Goal: Information Seeking & Learning: Learn about a topic

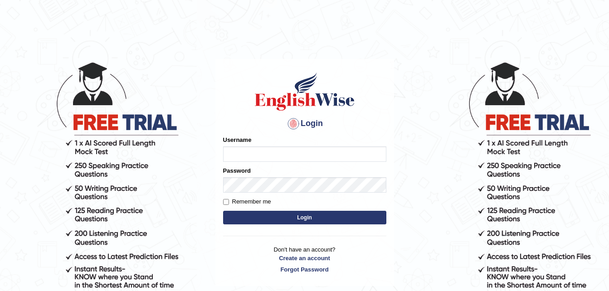
drag, startPoint x: 0, startPoint y: 0, endPoint x: 233, endPoint y: 152, distance: 277.8
click at [233, 152] on input "Username" at bounding box center [304, 153] width 163 height 15
type input "Jirendra"
click at [323, 216] on button "Login" at bounding box center [304, 218] width 163 height 14
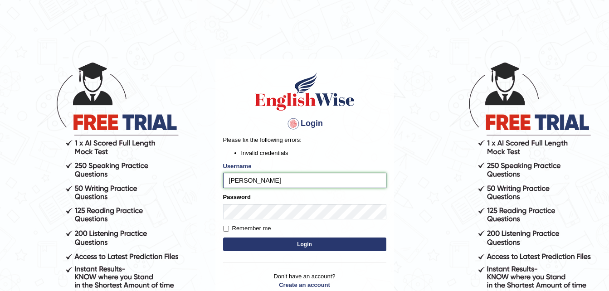
type input "[PERSON_NAME]"
click at [291, 244] on button "Login" at bounding box center [304, 245] width 163 height 14
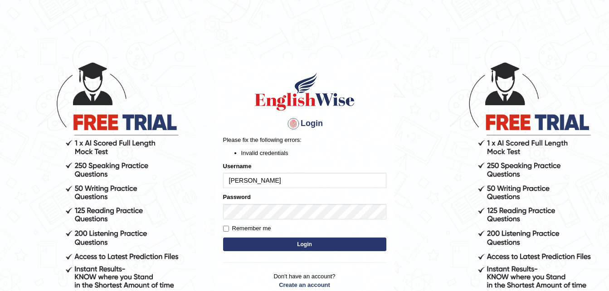
click at [291, 244] on button "Login" at bounding box center [304, 245] width 163 height 14
click at [297, 247] on button "Login" at bounding box center [304, 245] width 163 height 14
click at [257, 182] on input "[PERSON_NAME]" at bounding box center [304, 180] width 163 height 15
click at [234, 179] on input "[PERSON_NAME]" at bounding box center [304, 180] width 163 height 15
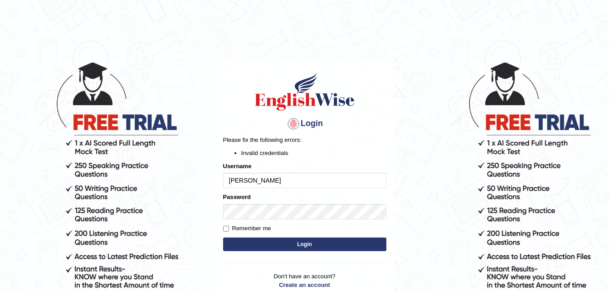
type input "[PERSON_NAME]"
click at [294, 246] on button "Login" at bounding box center [304, 245] width 163 height 14
type input "J"
type input "Jitendra"
click at [288, 248] on button "Login" at bounding box center [304, 245] width 163 height 14
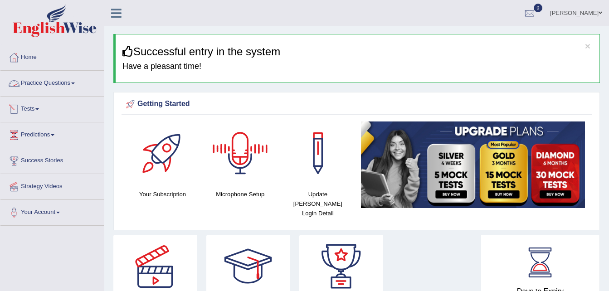
click at [50, 85] on link "Practice Questions" at bounding box center [51, 82] width 103 height 23
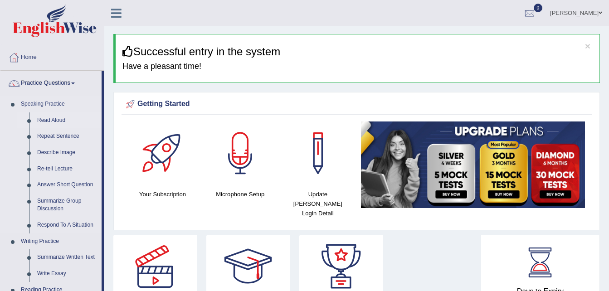
click at [52, 117] on link "Read Aloud" at bounding box center [67, 120] width 68 height 16
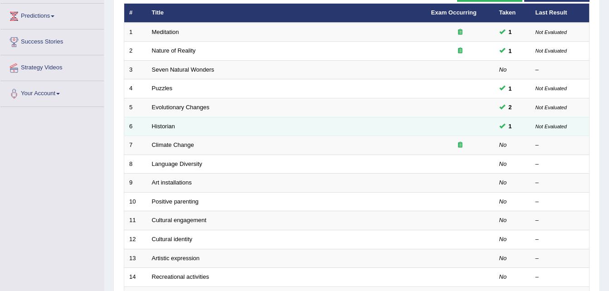
scroll to position [131, 0]
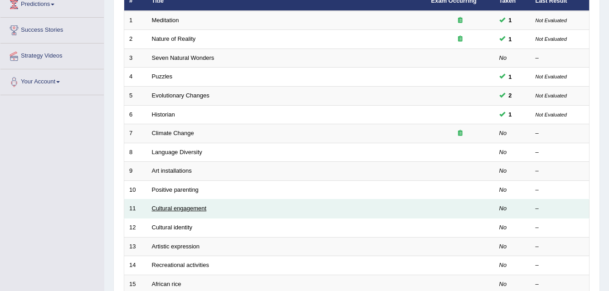
click at [174, 209] on link "Cultural engagement" at bounding box center [179, 208] width 55 height 7
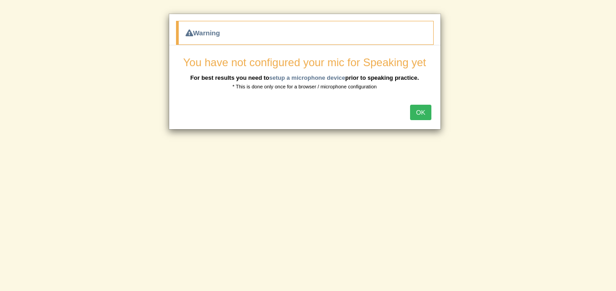
click at [422, 112] on button "OK" at bounding box center [420, 112] width 21 height 15
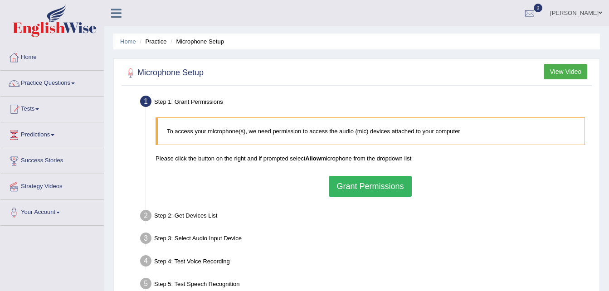
click at [386, 193] on button "Grant Permissions" at bounding box center [370, 186] width 83 height 21
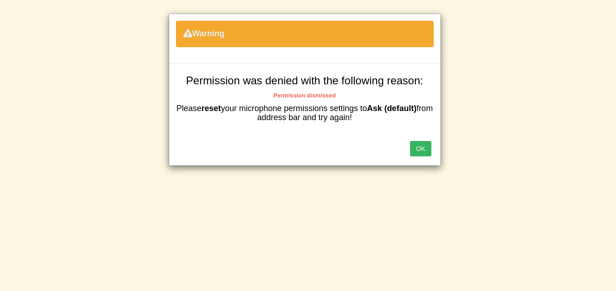
click at [421, 154] on button "OK" at bounding box center [420, 148] width 21 height 15
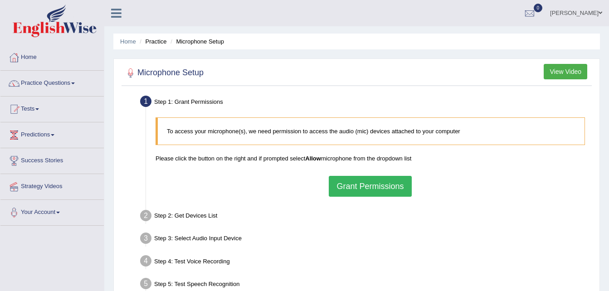
click at [388, 184] on button "Grant Permissions" at bounding box center [370, 186] width 83 height 21
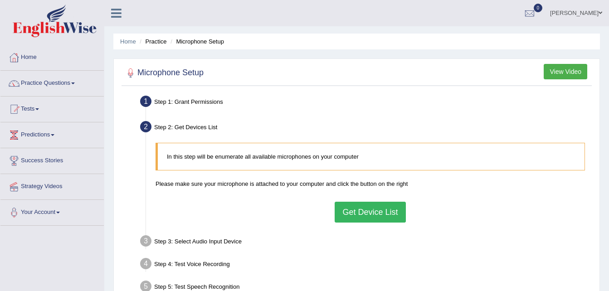
click at [363, 217] on button "Get Device List" at bounding box center [370, 212] width 71 height 21
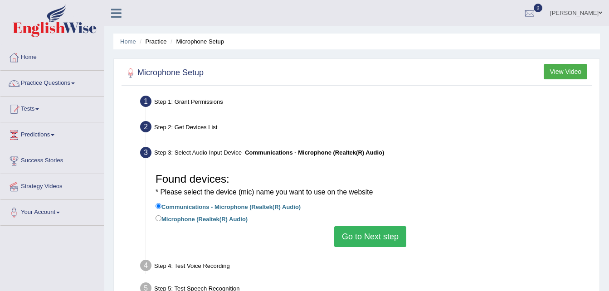
click at [364, 241] on button "Go to Next step" at bounding box center [370, 236] width 72 height 21
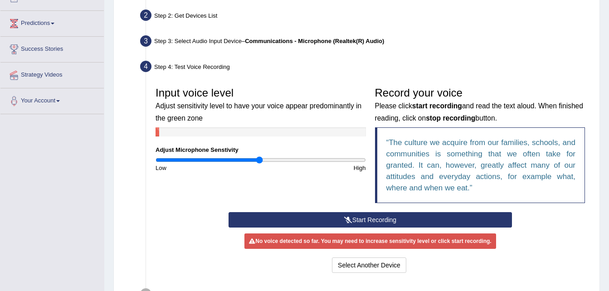
scroll to position [114, 0]
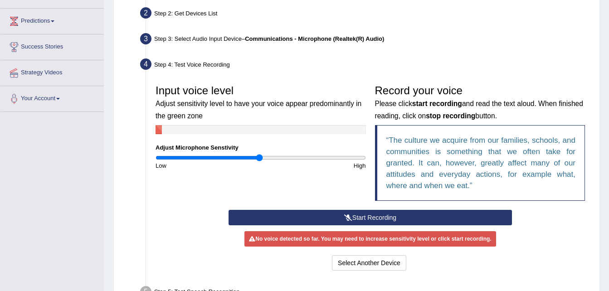
click at [364, 221] on button "Start Recording" at bounding box center [370, 217] width 283 height 15
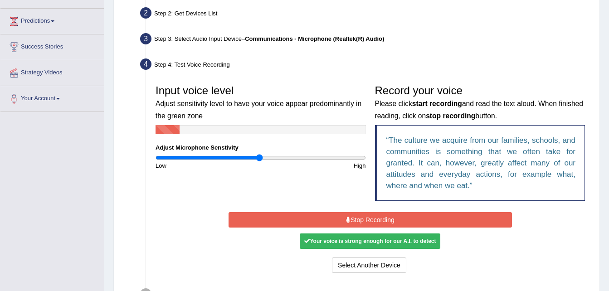
click at [364, 221] on button "Stop Recording" at bounding box center [370, 219] width 283 height 15
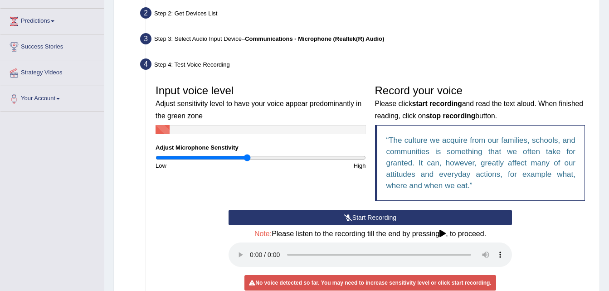
click at [248, 157] on input "range" at bounding box center [261, 157] width 210 height 7
click at [365, 215] on button "Start Recording" at bounding box center [370, 217] width 283 height 15
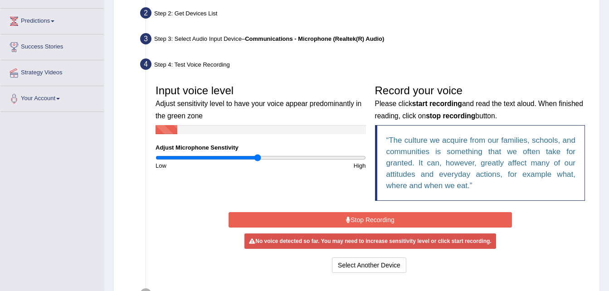
click at [258, 158] on input "range" at bounding box center [261, 157] width 210 height 7
click at [284, 157] on input "range" at bounding box center [261, 157] width 210 height 7
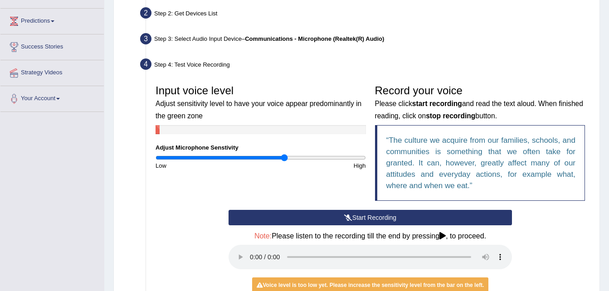
click at [361, 220] on button "Start Recording" at bounding box center [370, 217] width 283 height 15
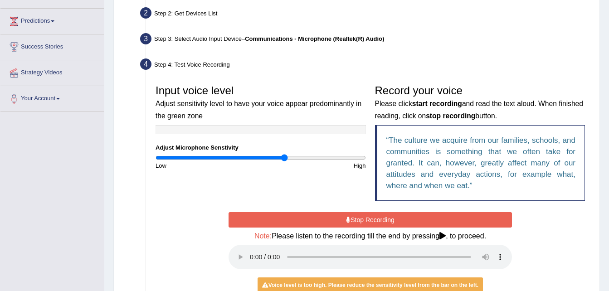
click at [370, 220] on button "Stop Recording" at bounding box center [370, 219] width 283 height 15
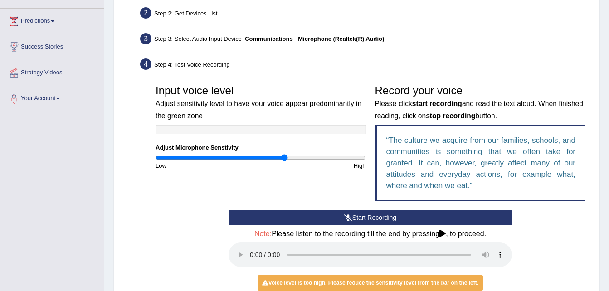
click at [370, 220] on button "Start Recording" at bounding box center [370, 217] width 283 height 15
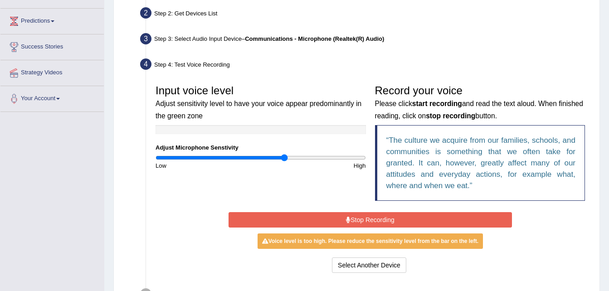
click at [370, 220] on button "Stop Recording" at bounding box center [370, 219] width 283 height 15
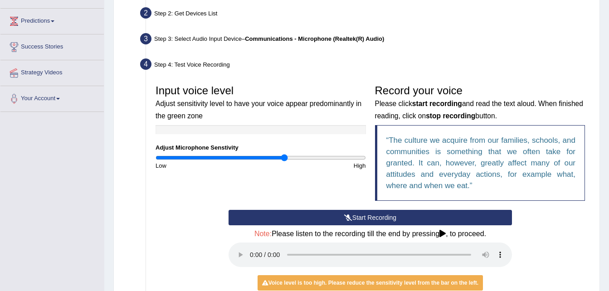
click at [361, 218] on button "Start Recording" at bounding box center [370, 217] width 283 height 15
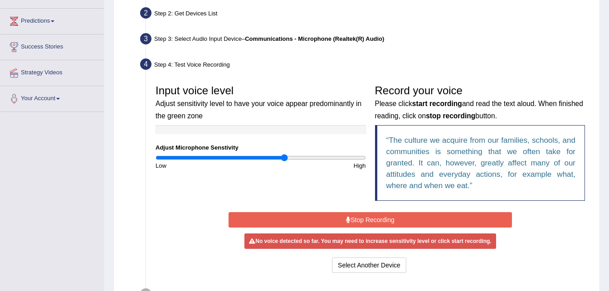
click at [361, 218] on button "Stop Recording" at bounding box center [370, 219] width 283 height 15
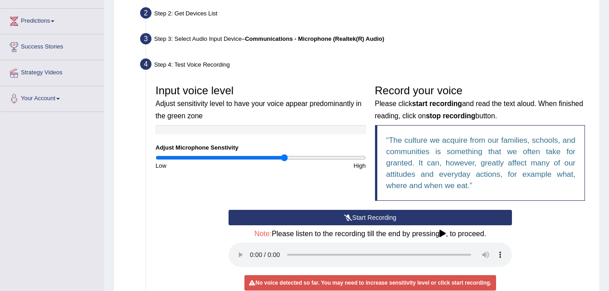
click at [392, 218] on button "Start Recording" at bounding box center [370, 217] width 283 height 15
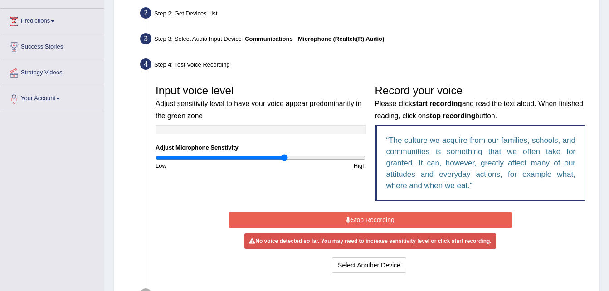
click at [392, 218] on button "Stop Recording" at bounding box center [370, 219] width 283 height 15
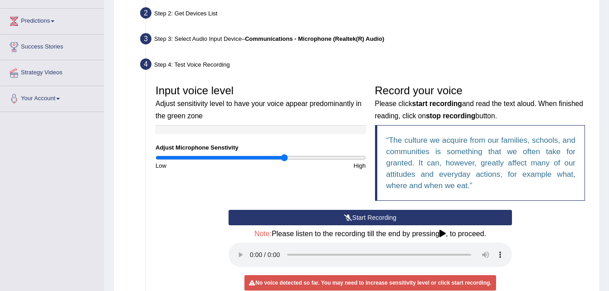
click at [370, 217] on button "Start Recording" at bounding box center [370, 217] width 283 height 15
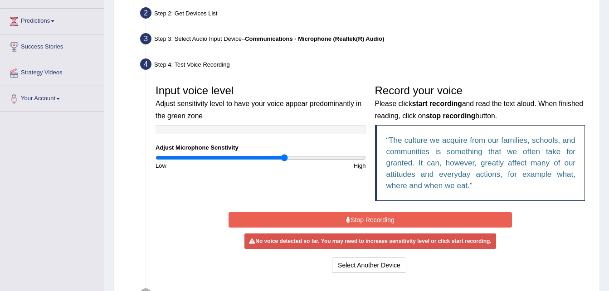
click at [370, 217] on button "Stop Recording" at bounding box center [370, 219] width 283 height 15
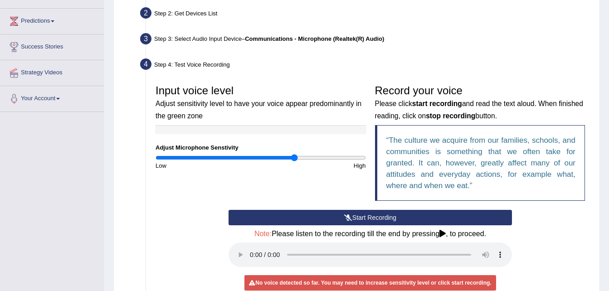
click at [294, 157] on input "range" at bounding box center [261, 157] width 210 height 7
click at [259, 155] on input "range" at bounding box center [261, 157] width 210 height 7
click at [247, 156] on input "range" at bounding box center [261, 157] width 210 height 7
click at [442, 235] on icon at bounding box center [442, 233] width 6 height 7
click at [443, 234] on icon at bounding box center [442, 233] width 6 height 7
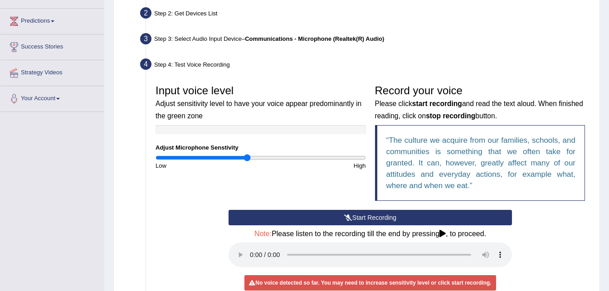
click at [401, 216] on button "Start Recording" at bounding box center [370, 217] width 283 height 15
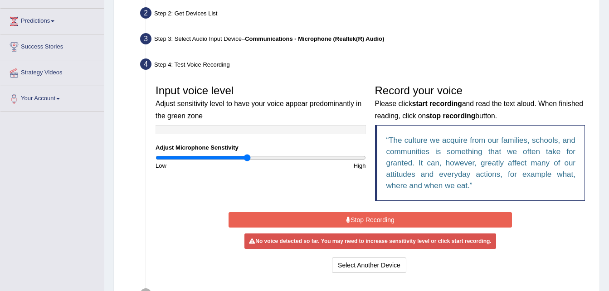
click at [373, 220] on button "Stop Recording" at bounding box center [370, 219] width 283 height 15
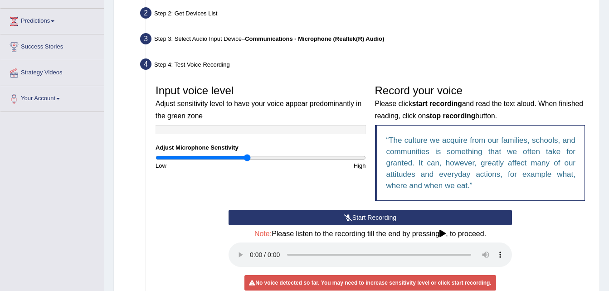
click at [373, 220] on button "Start Recording" at bounding box center [370, 217] width 283 height 15
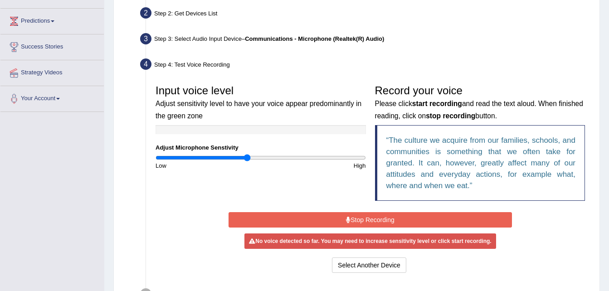
click at [373, 220] on button "Stop Recording" at bounding box center [370, 219] width 283 height 15
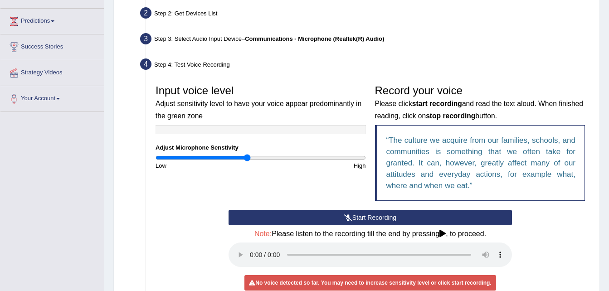
click at [370, 219] on button "Start Recording" at bounding box center [370, 217] width 283 height 15
click at [376, 219] on button "Start Recording" at bounding box center [370, 217] width 283 height 15
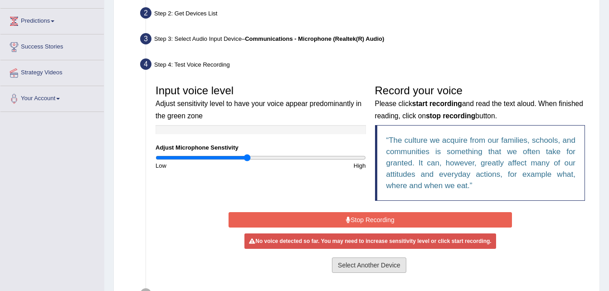
click at [382, 261] on button "Select Another Device" at bounding box center [369, 265] width 74 height 15
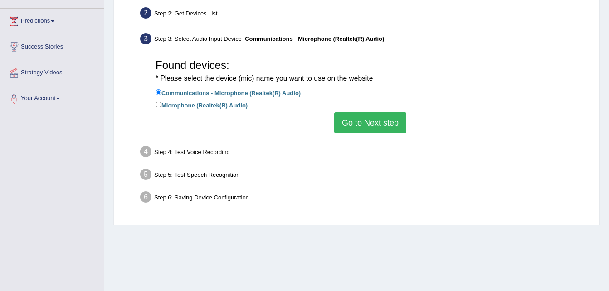
click at [367, 126] on button "Go to Next step" at bounding box center [370, 122] width 72 height 21
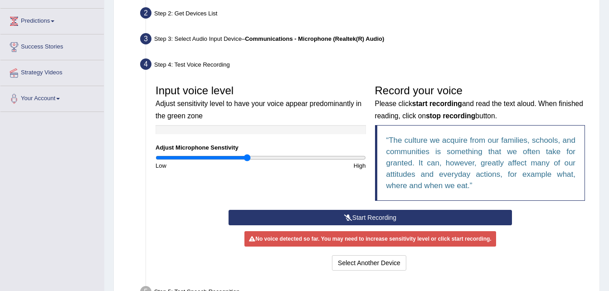
click at [366, 216] on button "Start Recording" at bounding box center [370, 217] width 283 height 15
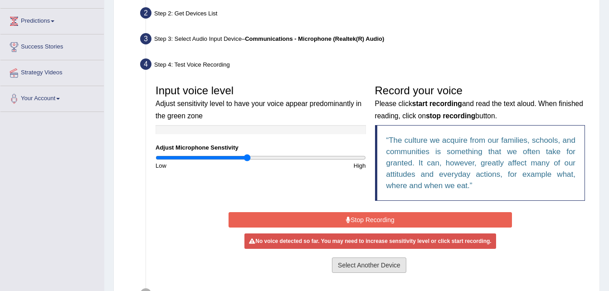
click at [368, 266] on button "Select Another Device" at bounding box center [369, 265] width 74 height 15
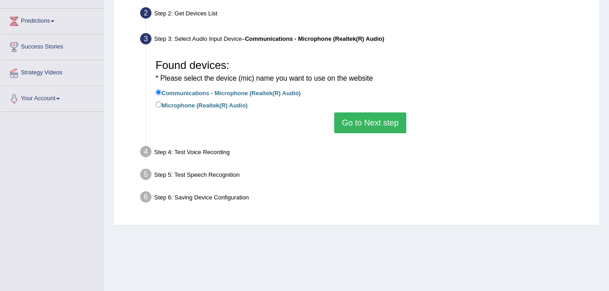
click at [385, 129] on button "Go to Next step" at bounding box center [370, 122] width 72 height 21
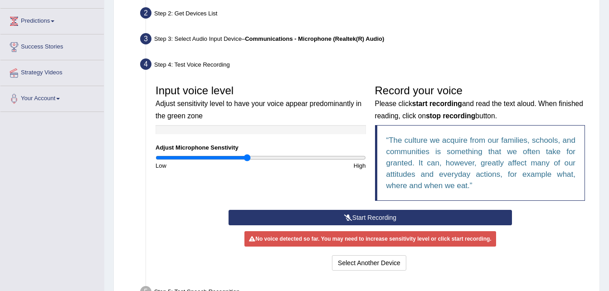
click at [369, 220] on button "Start Recording" at bounding box center [370, 217] width 283 height 15
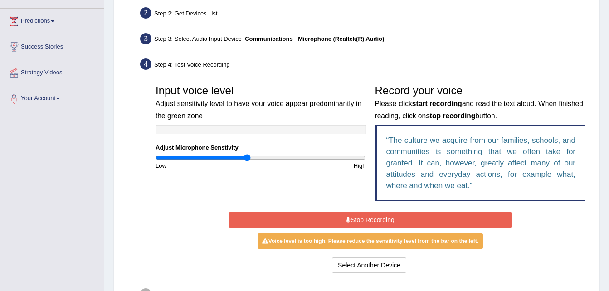
click at [369, 220] on button "Stop Recording" at bounding box center [370, 219] width 283 height 15
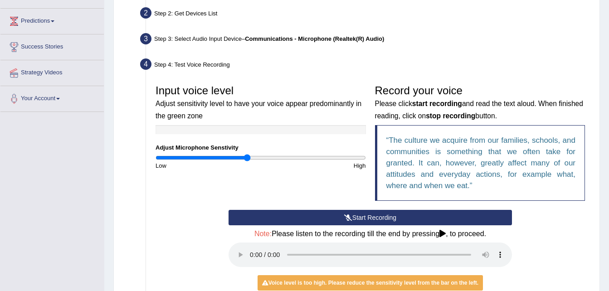
click at [368, 215] on button "Start Recording" at bounding box center [370, 217] width 283 height 15
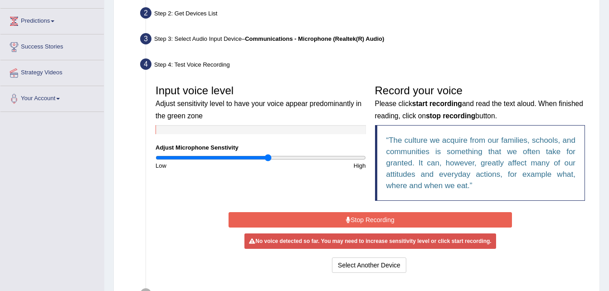
type input "1.08"
click at [267, 158] on input "range" at bounding box center [261, 157] width 210 height 7
click at [354, 217] on button "Stop Recording" at bounding box center [370, 219] width 283 height 15
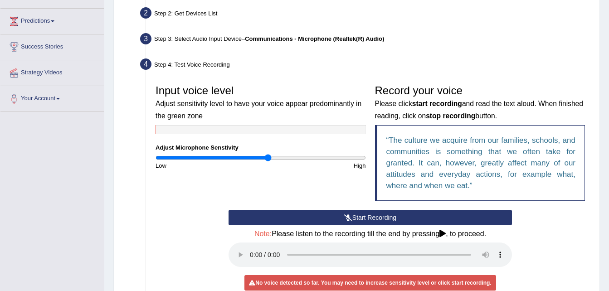
click at [354, 217] on button "Start Recording" at bounding box center [370, 217] width 283 height 15
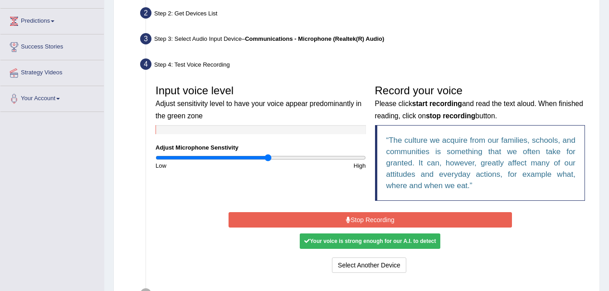
click at [354, 217] on button "Stop Recording" at bounding box center [370, 219] width 283 height 15
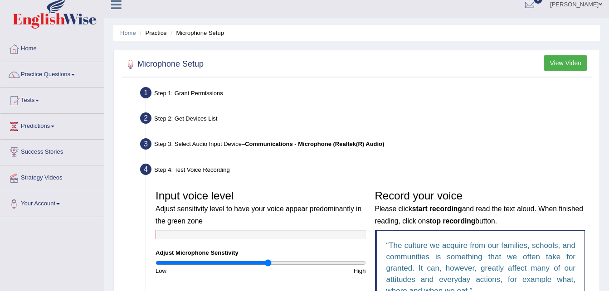
scroll to position [0, 0]
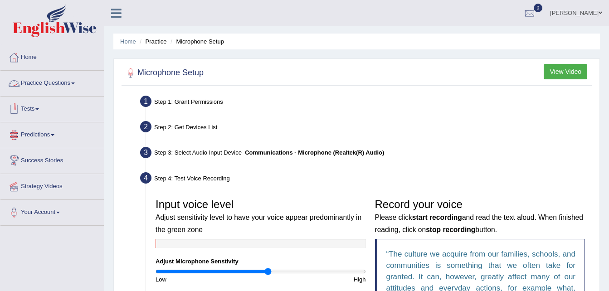
click at [28, 85] on link "Practice Questions" at bounding box center [51, 82] width 103 height 23
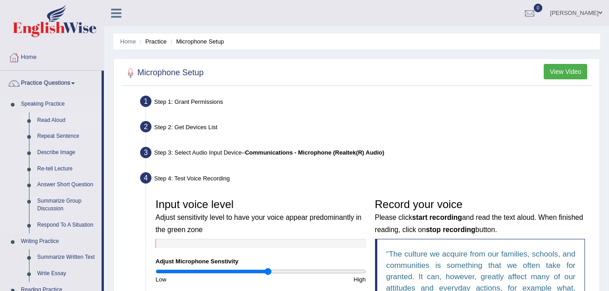
click at [42, 120] on link "Read Aloud" at bounding box center [67, 120] width 68 height 16
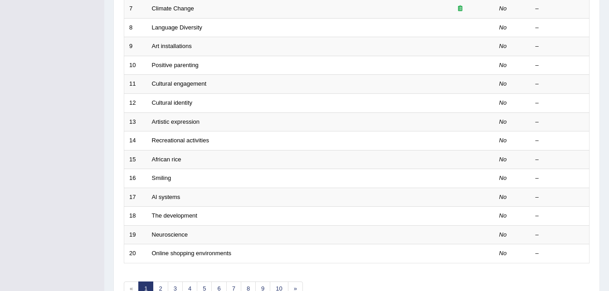
scroll to position [256, 0]
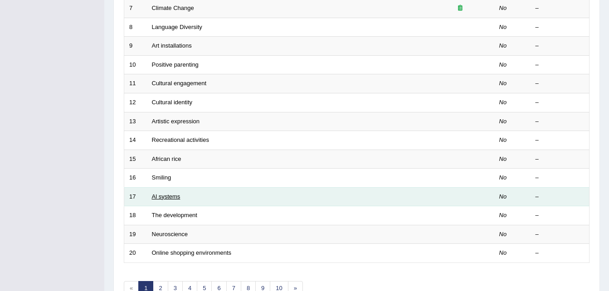
click at [166, 198] on link "Al systems" at bounding box center [166, 196] width 29 height 7
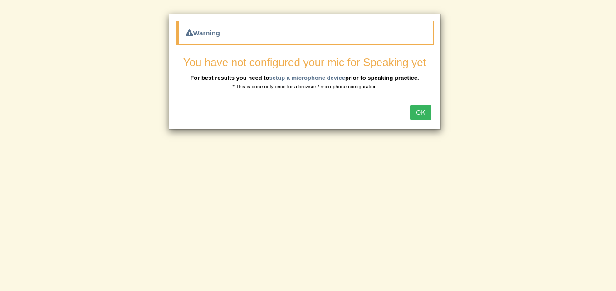
click at [417, 115] on button "OK" at bounding box center [420, 112] width 21 height 15
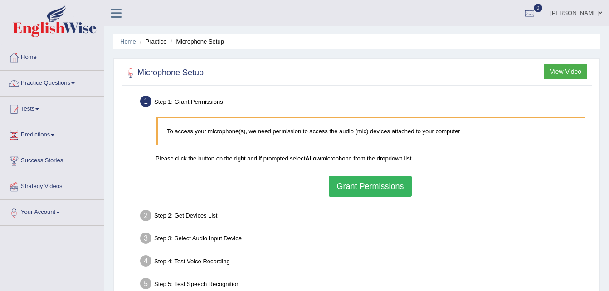
click at [378, 185] on button "Grant Permissions" at bounding box center [370, 186] width 83 height 21
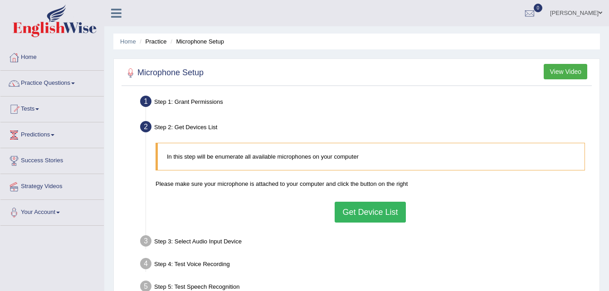
click at [368, 214] on button "Get Device List" at bounding box center [370, 212] width 71 height 21
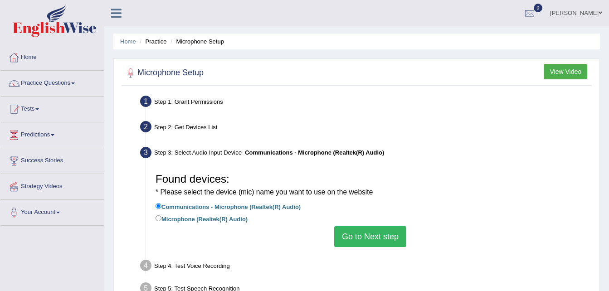
click at [376, 232] on button "Go to Next step" at bounding box center [370, 236] width 72 height 21
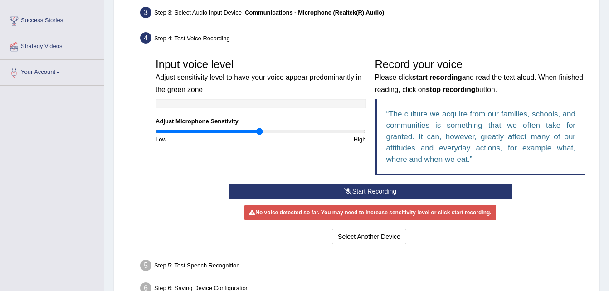
scroll to position [141, 0]
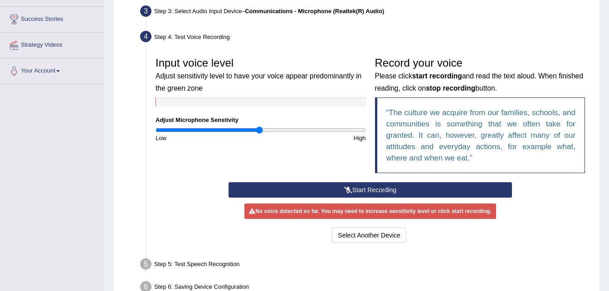
click at [376, 187] on button "Start Recording" at bounding box center [370, 189] width 283 height 15
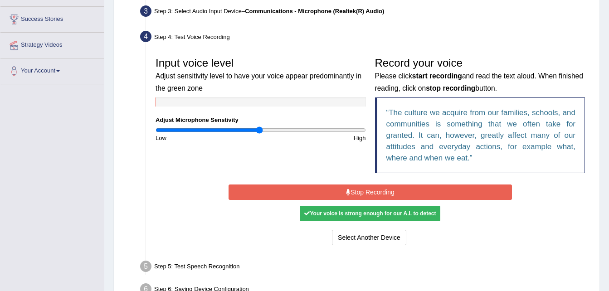
click at [322, 196] on button "Stop Recording" at bounding box center [370, 192] width 283 height 15
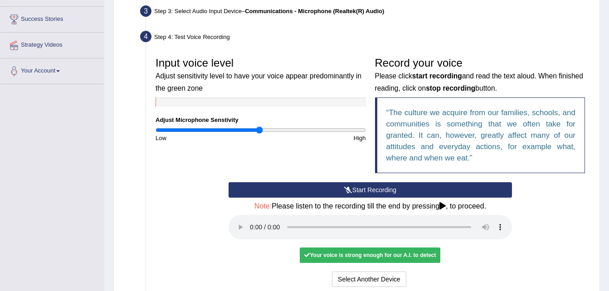
click at [322, 196] on button "Start Recording" at bounding box center [370, 189] width 283 height 15
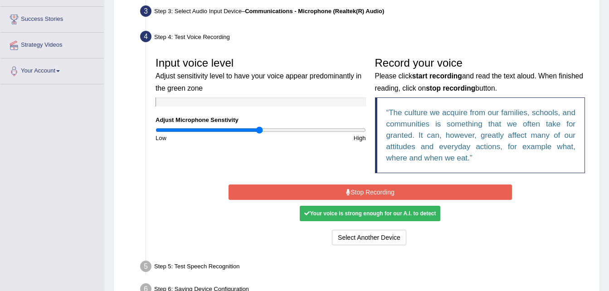
click at [322, 196] on button "Stop Recording" at bounding box center [370, 192] width 283 height 15
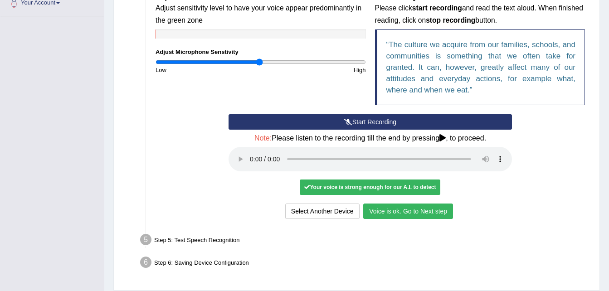
scroll to position [210, 0]
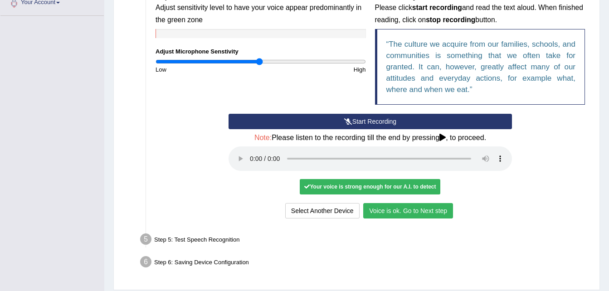
click at [387, 208] on button "Voice is ok. Go to Next step" at bounding box center [408, 210] width 90 height 15
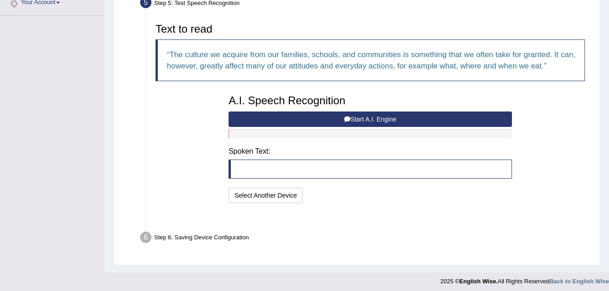
scroll to position [192, 0]
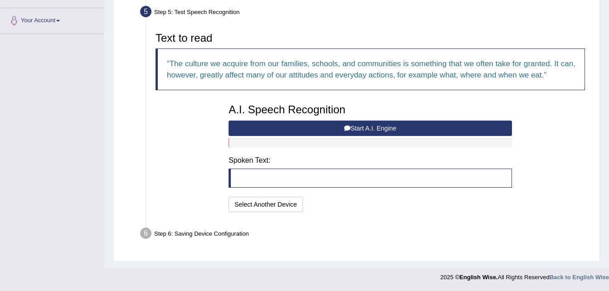
click at [296, 183] on blockquote at bounding box center [370, 178] width 283 height 19
click at [354, 130] on button "Start A.I. Engine" at bounding box center [370, 128] width 283 height 15
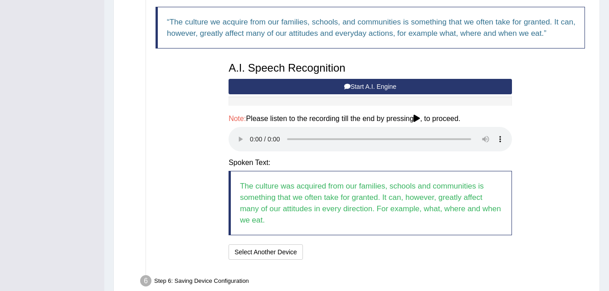
scroll to position [245, 0]
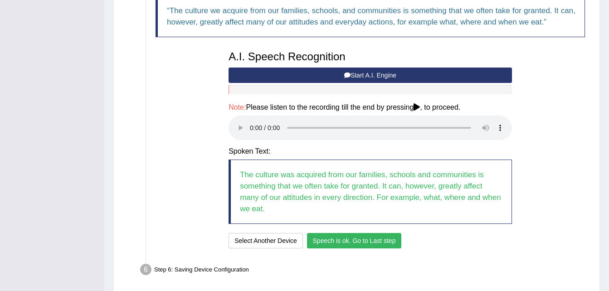
click at [350, 239] on button "Speech is ok. Go to Last step" at bounding box center [354, 240] width 95 height 15
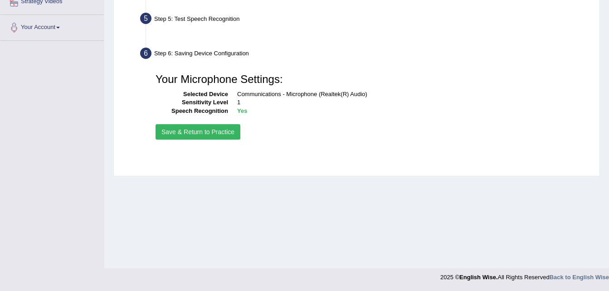
scroll to position [185, 0]
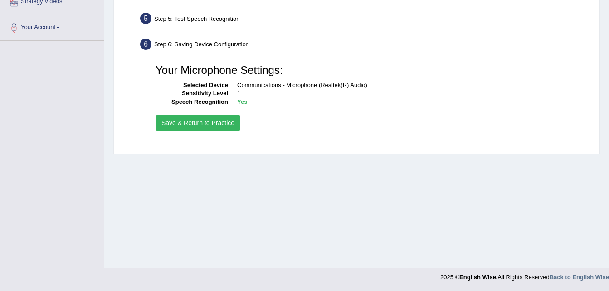
click at [216, 126] on button "Save & Return to Practice" at bounding box center [198, 122] width 85 height 15
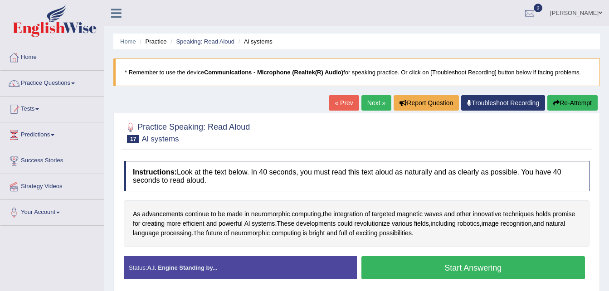
click at [412, 265] on button "Start Answering" at bounding box center [473, 267] width 224 height 23
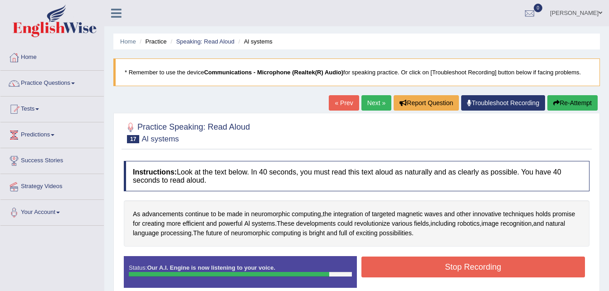
click at [412, 265] on button "Stop Recording" at bounding box center [473, 267] width 224 height 21
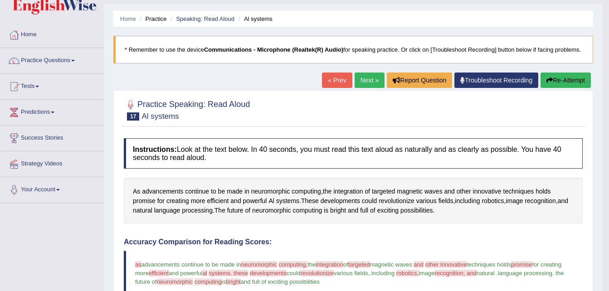
scroll to position [22, 0]
click at [573, 85] on button "Re-Attempt" at bounding box center [566, 80] width 50 height 15
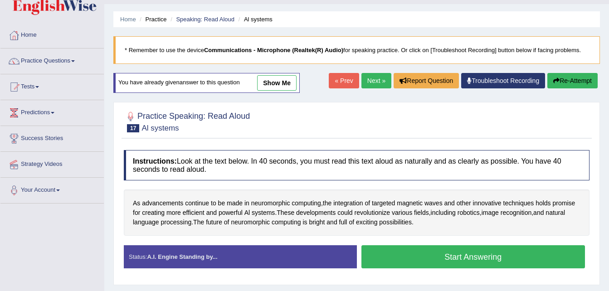
click at [478, 258] on button "Start Answering" at bounding box center [473, 256] width 224 height 23
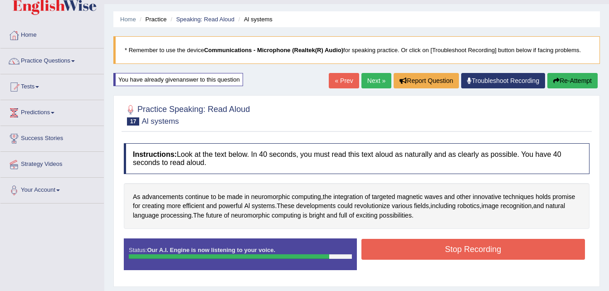
click at [478, 253] on button "Stop Recording" at bounding box center [473, 249] width 224 height 21
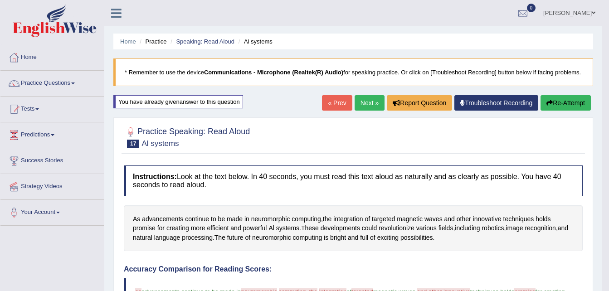
click at [366, 105] on link "Next »" at bounding box center [370, 102] width 30 height 15
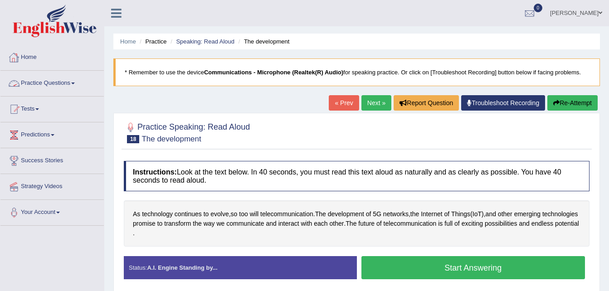
click at [50, 80] on link "Practice Questions" at bounding box center [51, 82] width 103 height 23
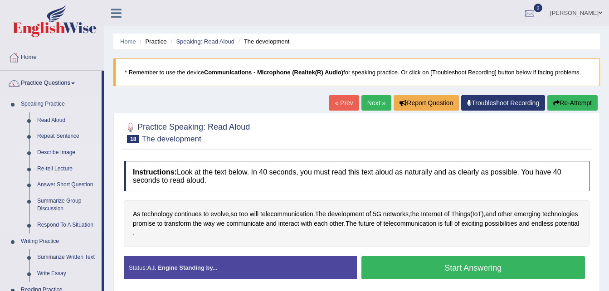
click at [53, 151] on link "Describe Image" at bounding box center [67, 153] width 68 height 16
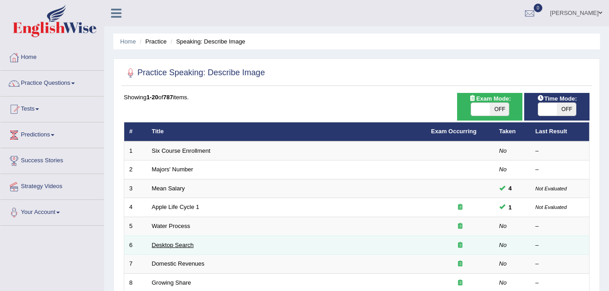
click at [176, 246] on link "Desktop Search" at bounding box center [173, 245] width 42 height 7
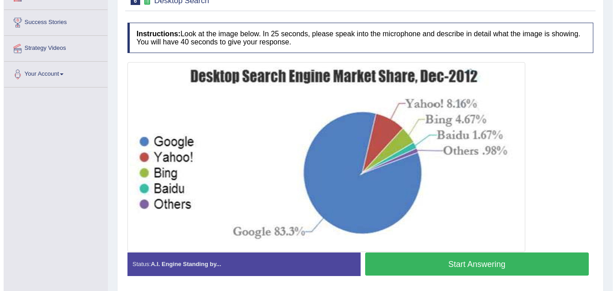
scroll to position [136, 0]
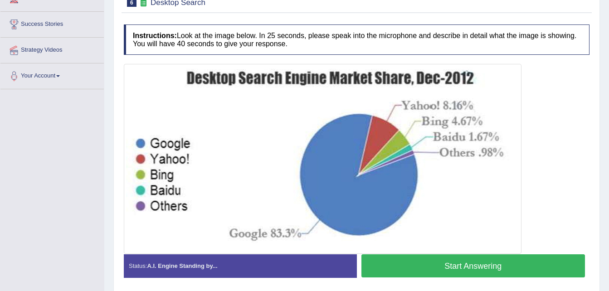
click at [419, 269] on button "Start Answering" at bounding box center [473, 265] width 224 height 23
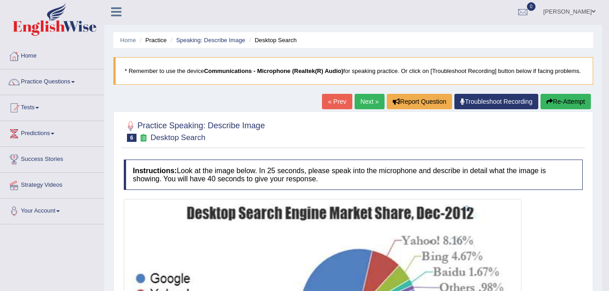
scroll to position [0, 0]
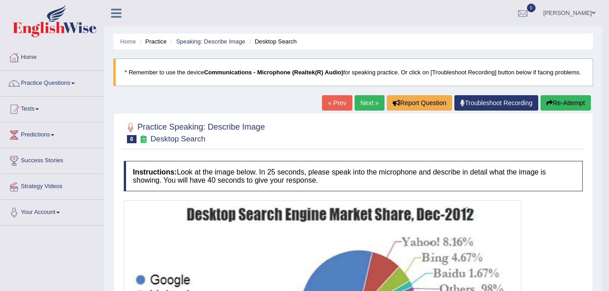
click at [569, 101] on button "Re-Attempt" at bounding box center [566, 102] width 50 height 15
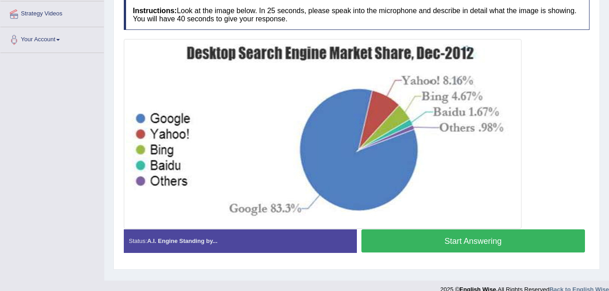
scroll to position [185, 0]
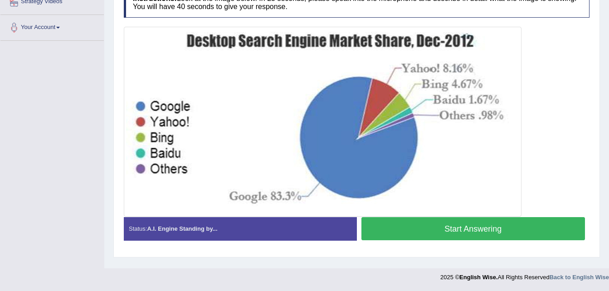
click at [443, 225] on button "Start Answering" at bounding box center [473, 228] width 224 height 23
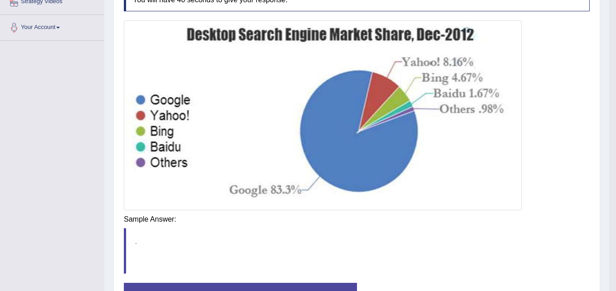
click at [443, 228] on blockquote "." at bounding box center [357, 251] width 466 height 46
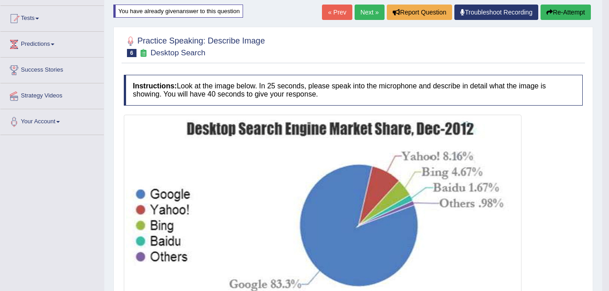
scroll to position [91, 0]
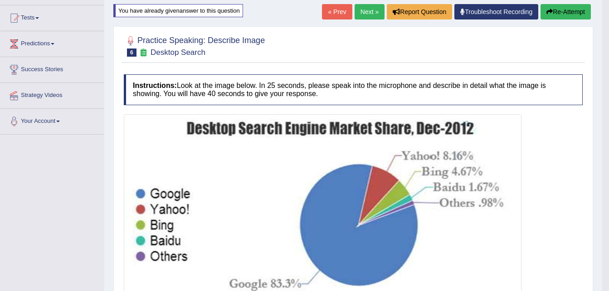
click at [566, 11] on button "Re-Attempt" at bounding box center [566, 11] width 50 height 15
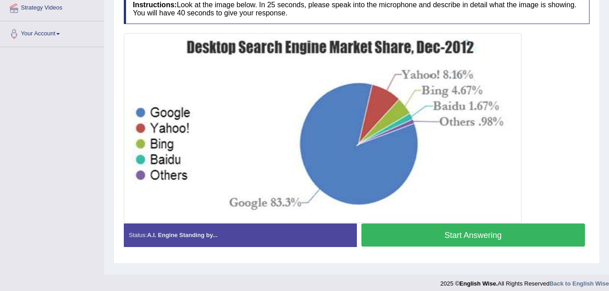
scroll to position [178, 0]
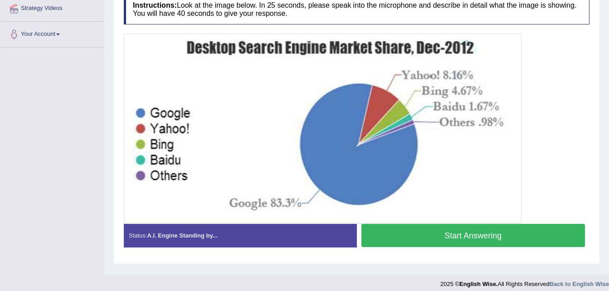
click at [512, 232] on button "Start Answering" at bounding box center [473, 235] width 224 height 23
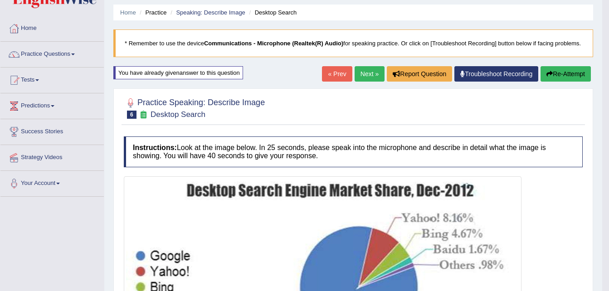
scroll to position [0, 0]
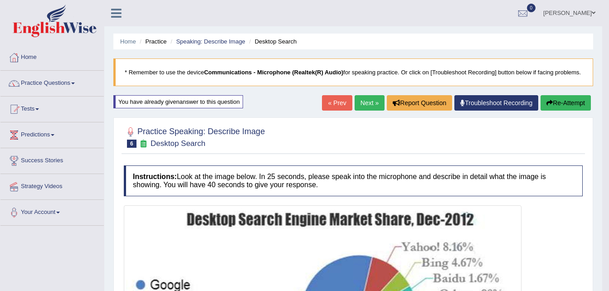
click at [565, 104] on button "Re-Attempt" at bounding box center [566, 102] width 50 height 15
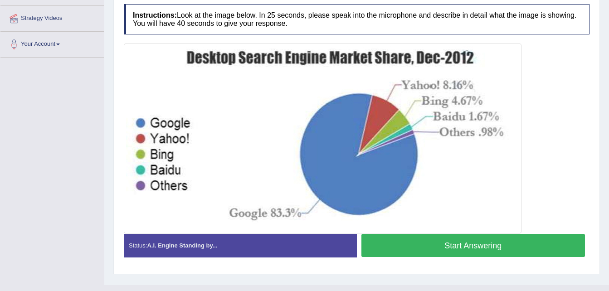
scroll to position [169, 0]
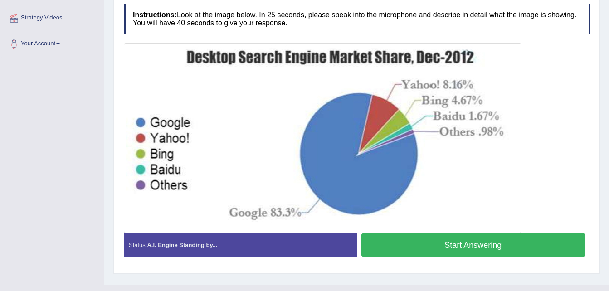
click at [463, 247] on button "Start Answering" at bounding box center [473, 245] width 224 height 23
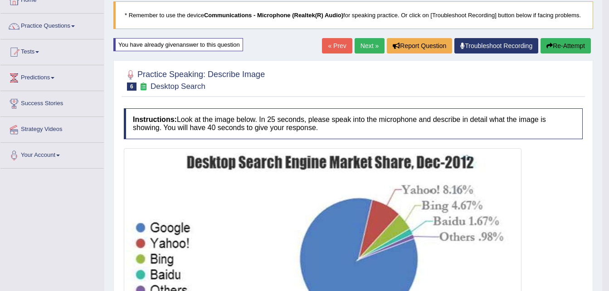
scroll to position [57, 0]
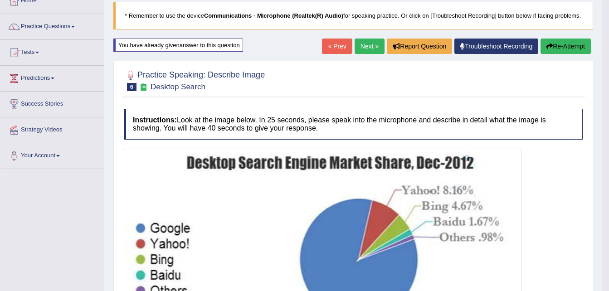
click at [361, 48] on link "Next »" at bounding box center [370, 46] width 30 height 15
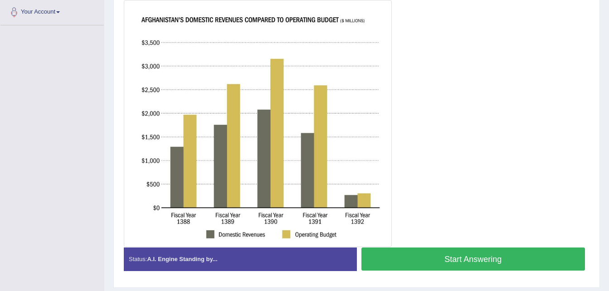
scroll to position [200, 0]
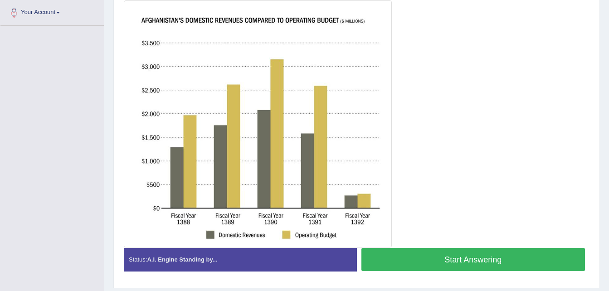
click at [429, 257] on button "Start Answering" at bounding box center [473, 259] width 224 height 23
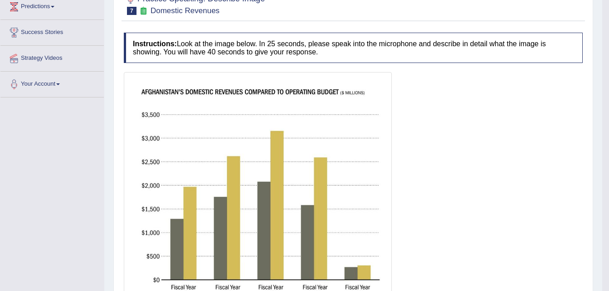
scroll to position [0, 0]
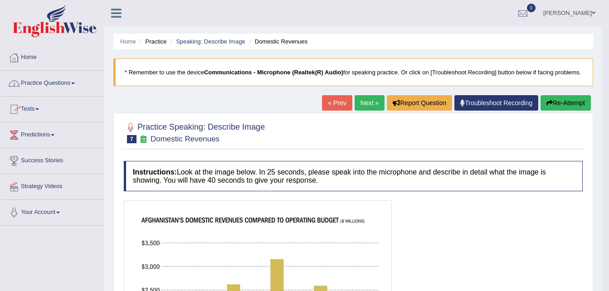
click at [36, 84] on link "Practice Questions" at bounding box center [51, 82] width 103 height 23
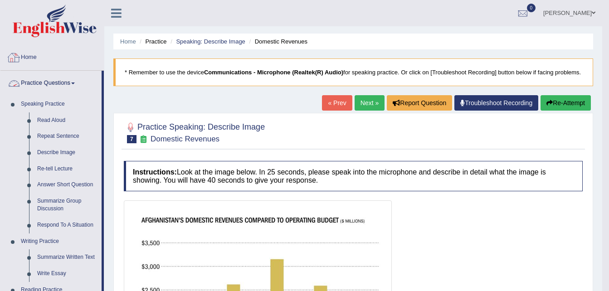
click at [16, 58] on div at bounding box center [14, 58] width 14 height 14
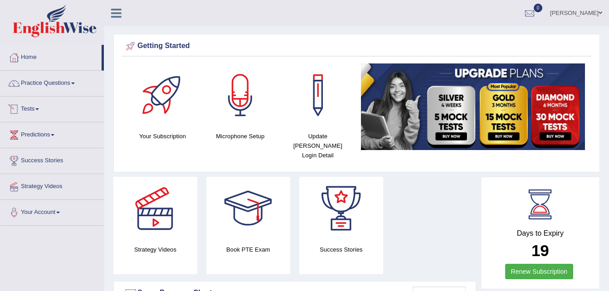
click at [18, 110] on div at bounding box center [14, 109] width 14 height 14
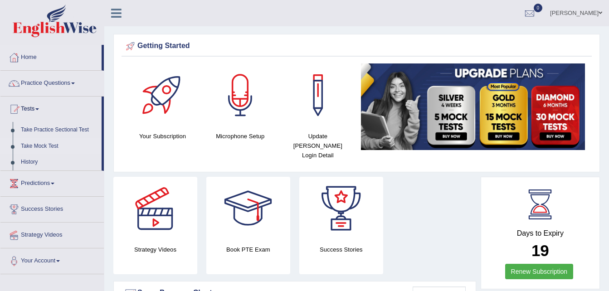
click at [24, 150] on link "Take Mock Test" at bounding box center [59, 146] width 85 height 16
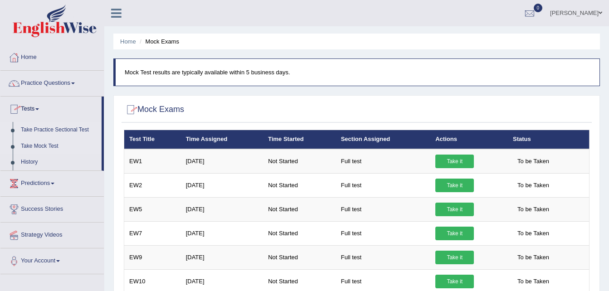
click at [38, 127] on link "Take Practice Sectional Test" at bounding box center [59, 130] width 85 height 16
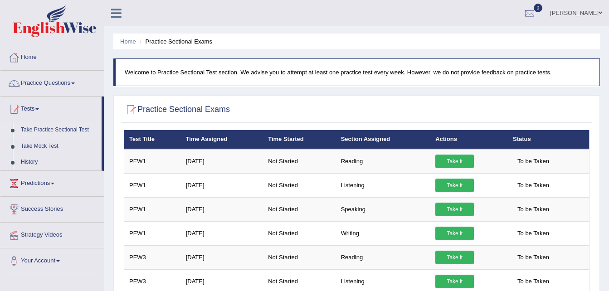
click at [34, 86] on link "Practice Questions" at bounding box center [51, 82] width 103 height 23
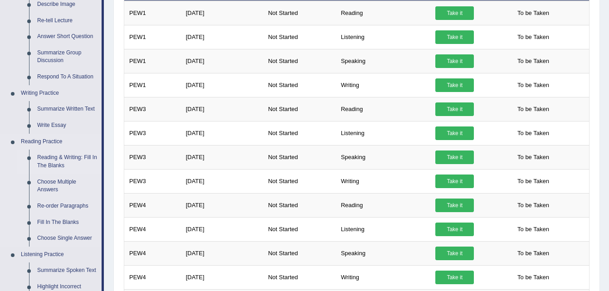
scroll to position [149, 0]
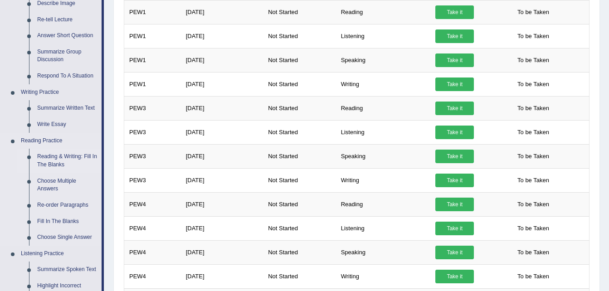
click at [39, 164] on link "Reading & Writing: Fill In The Blanks" at bounding box center [67, 161] width 68 height 24
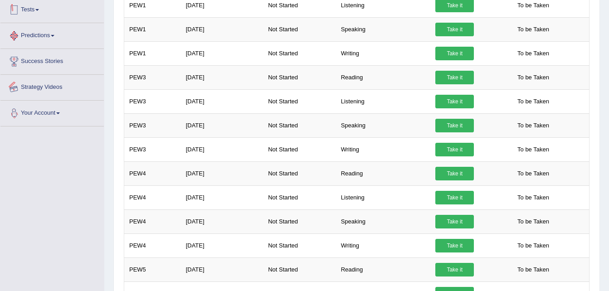
scroll to position [309, 0]
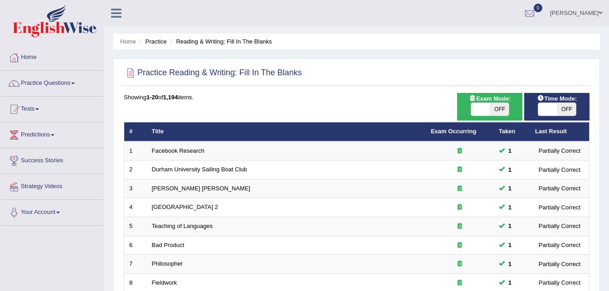
click at [33, 110] on link "Tests" at bounding box center [51, 108] width 103 height 23
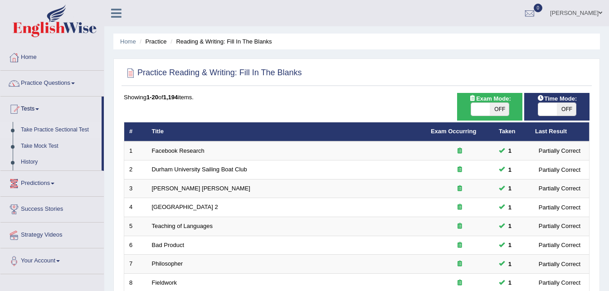
click at [40, 127] on link "Take Practice Sectional Test" at bounding box center [59, 130] width 85 height 16
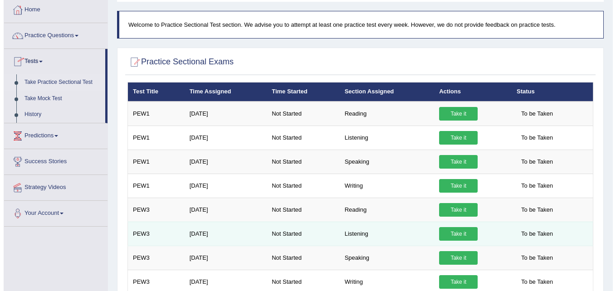
scroll to position [48, 0]
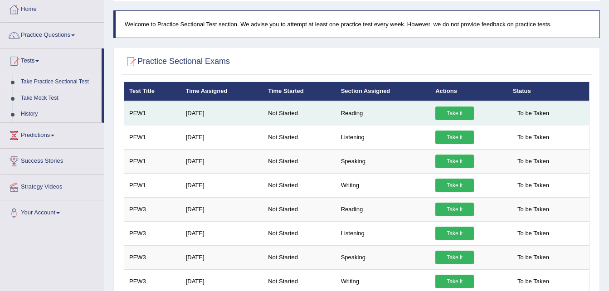
click at [349, 117] on td "Reading" at bounding box center [383, 113] width 95 height 24
click at [237, 120] on td "Sep 5, 2025" at bounding box center [222, 113] width 83 height 24
click at [449, 109] on link "Take it" at bounding box center [454, 114] width 39 height 14
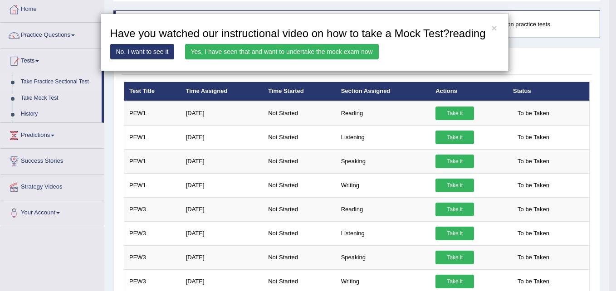
click at [155, 51] on link "No, I want to see it" at bounding box center [142, 51] width 64 height 15
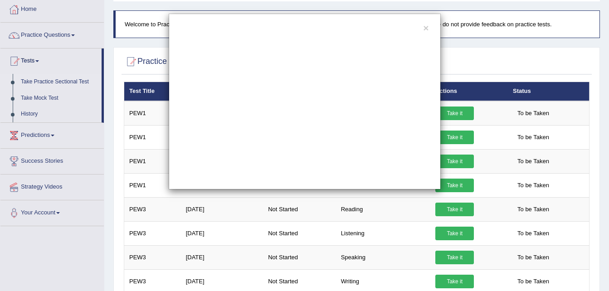
click at [155, 51] on div "×" at bounding box center [304, 102] width 609 height 176
click at [45, 35] on div "×" at bounding box center [304, 102] width 609 height 176
click at [426, 30] on button "×" at bounding box center [425, 28] width 5 height 10
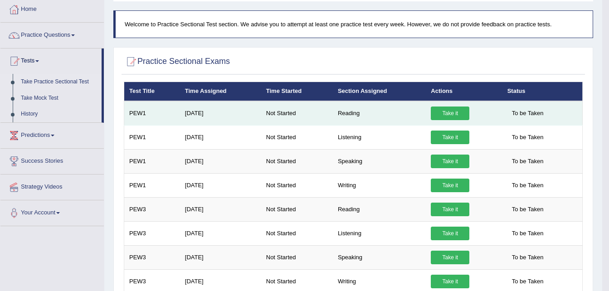
click at [442, 116] on link "Take it" at bounding box center [450, 114] width 39 height 14
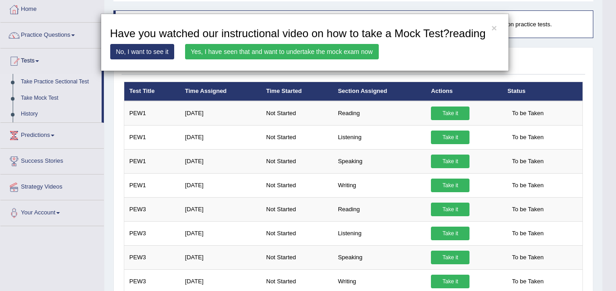
click at [290, 54] on link "Yes, I have seen that and want to undertake the mock exam now" at bounding box center [282, 51] width 194 height 15
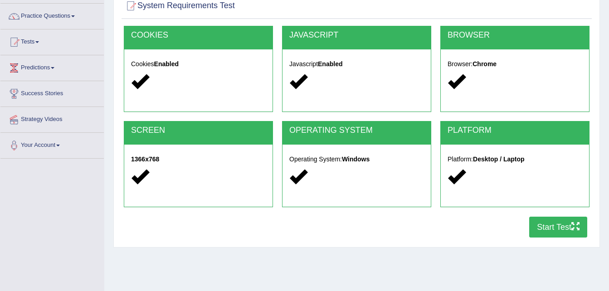
scroll to position [68, 0]
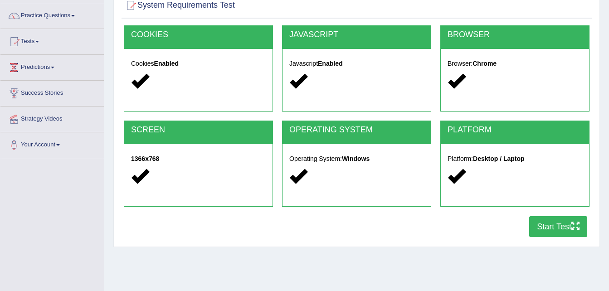
click at [562, 224] on button "Start Test" at bounding box center [558, 226] width 58 height 21
click at [47, 144] on link "Your Account" at bounding box center [51, 143] width 103 height 23
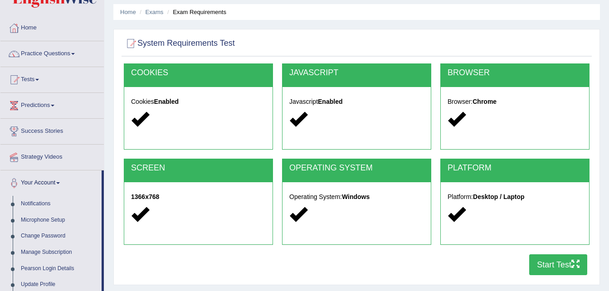
scroll to position [29, 0]
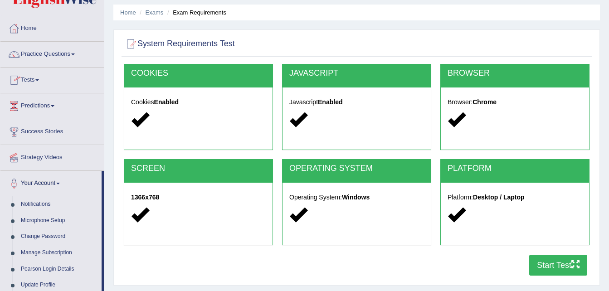
click at [34, 83] on link "Tests" at bounding box center [51, 79] width 103 height 23
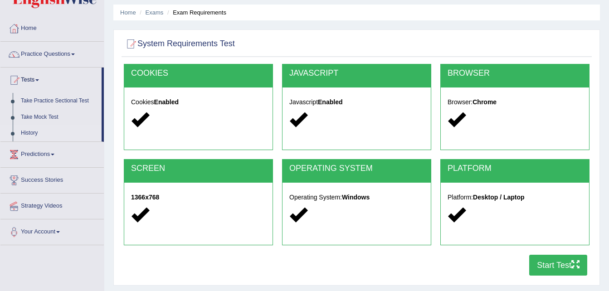
click at [33, 131] on link "History" at bounding box center [59, 133] width 85 height 16
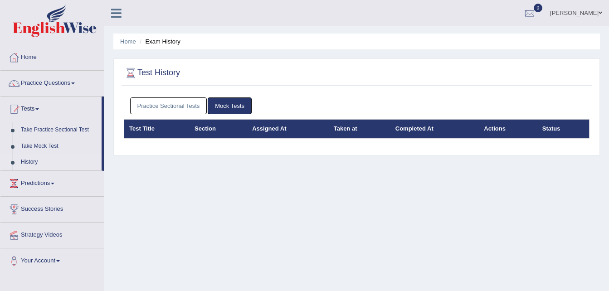
click at [33, 131] on link "Take Practice Sectional Test" at bounding box center [59, 130] width 85 height 16
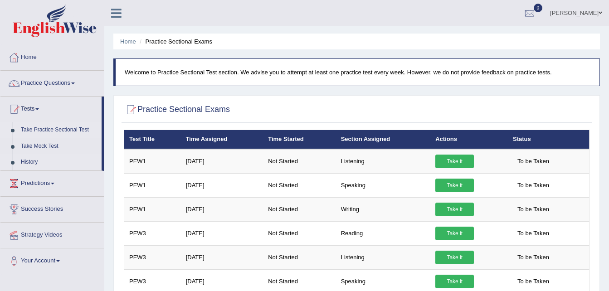
click at [33, 163] on link "History" at bounding box center [59, 162] width 85 height 16
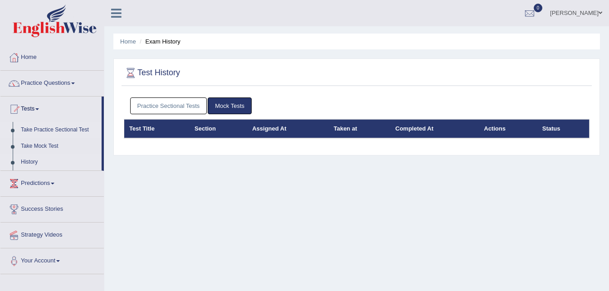
click at [31, 129] on link "Take Practice Sectional Test" at bounding box center [59, 130] width 85 height 16
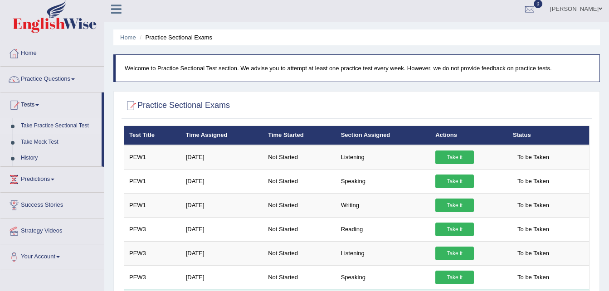
scroll to position [2, 0]
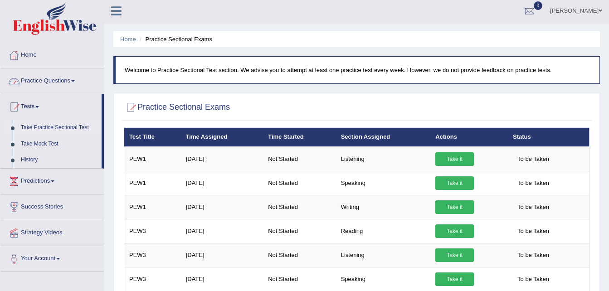
click at [37, 78] on link "Practice Questions" at bounding box center [51, 79] width 103 height 23
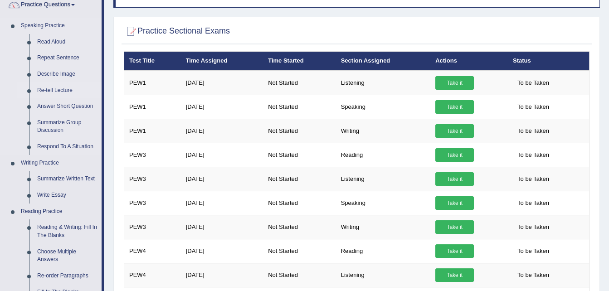
scroll to position [83, 0]
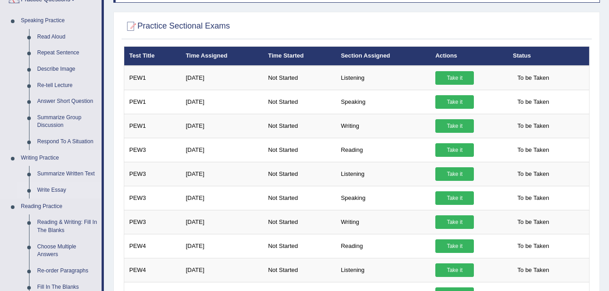
click at [44, 185] on link "Write Essay" at bounding box center [67, 190] width 68 height 16
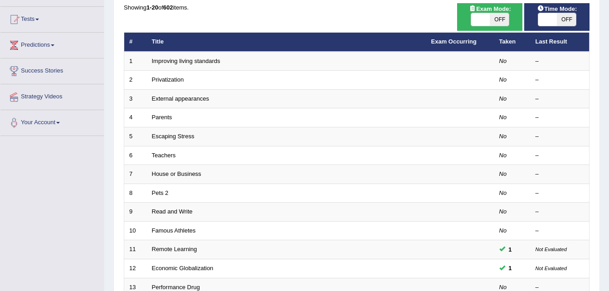
scroll to position [146, 0]
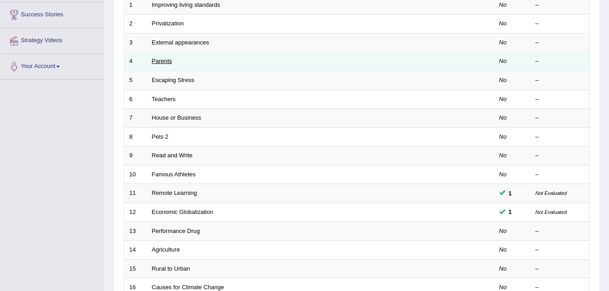
click at [159, 59] on link "Parents" at bounding box center [162, 61] width 20 height 7
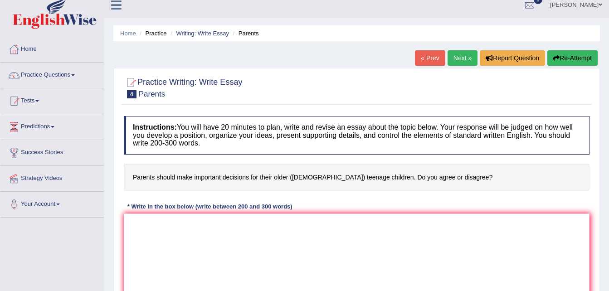
scroll to position [8, 0]
click at [37, 76] on link "Practice Questions" at bounding box center [51, 74] width 103 height 23
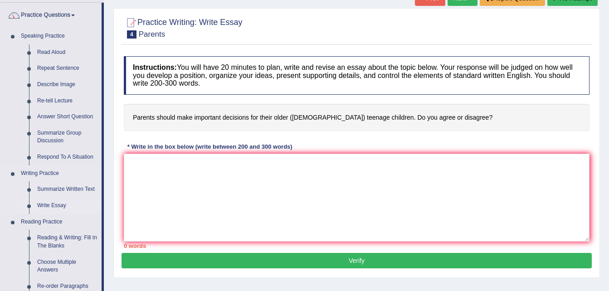
scroll to position [69, 0]
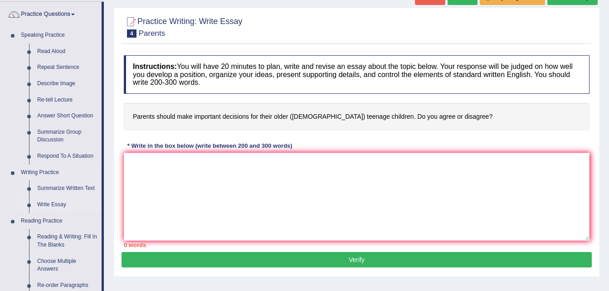
click at [47, 204] on link "Write Essay" at bounding box center [67, 205] width 68 height 16
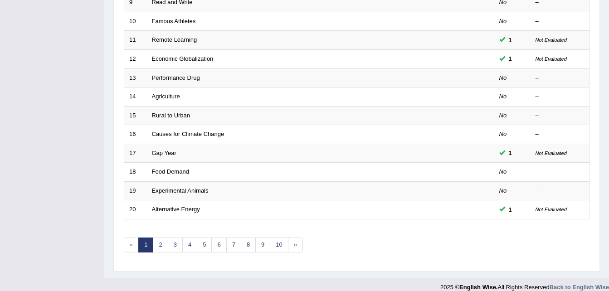
scroll to position [309, 0]
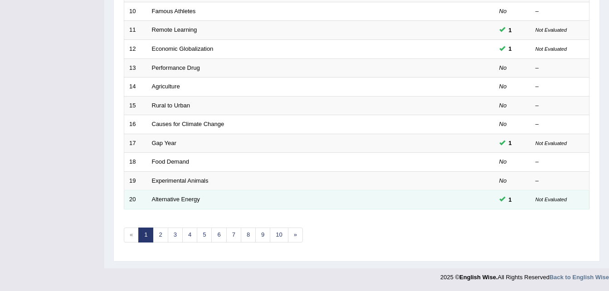
click at [233, 203] on td "Alternative Energy" at bounding box center [286, 199] width 279 height 19
click at [174, 199] on link "Alternative Energy" at bounding box center [176, 199] width 48 height 7
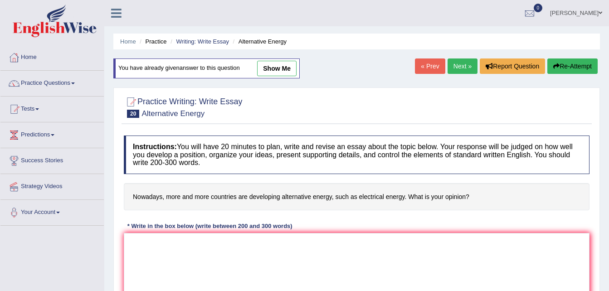
click at [273, 73] on link "show me" at bounding box center [276, 68] width 39 height 15
type textarea "The increasing influence of alternative energy, such as electrical energy is de…"
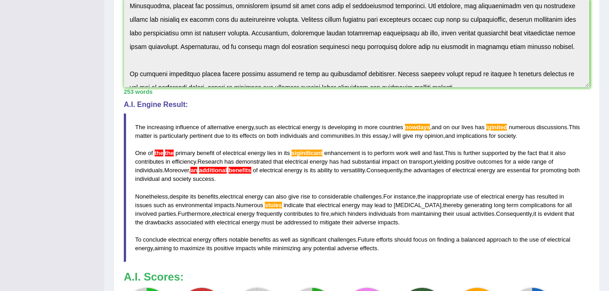
scroll to position [227, 0]
click at [139, 126] on span "The" at bounding box center [140, 126] width 10 height 7
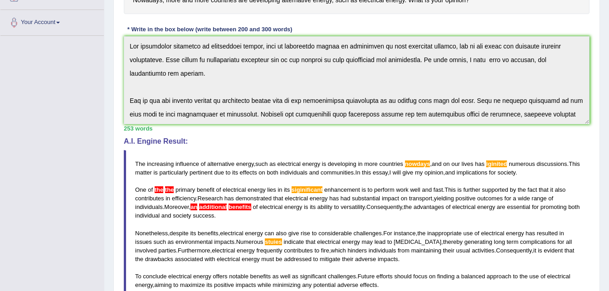
scroll to position [194, 0]
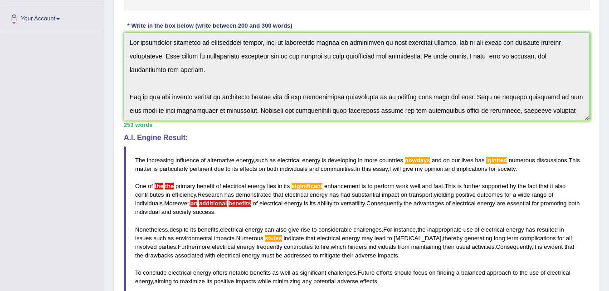
click at [138, 161] on span "The" at bounding box center [140, 160] width 10 height 7
click at [136, 159] on span "The" at bounding box center [140, 160] width 10 height 7
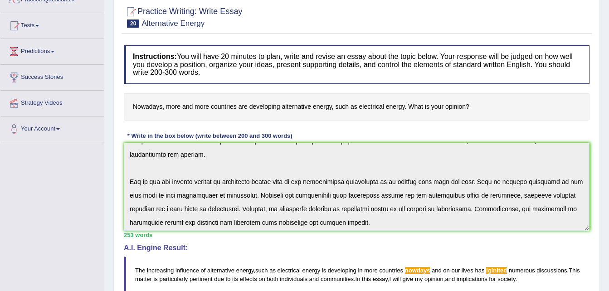
scroll to position [0, 0]
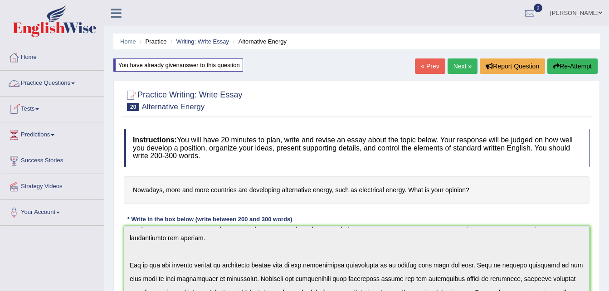
click at [36, 80] on link "Practice Questions" at bounding box center [51, 82] width 103 height 23
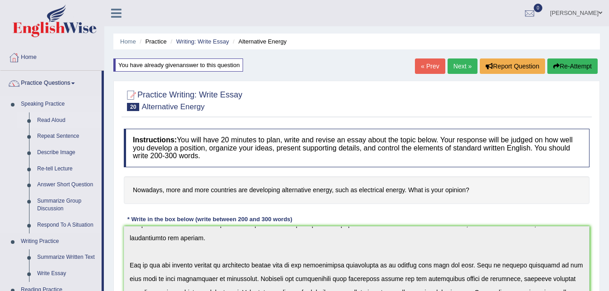
click at [46, 121] on link "Read Aloud" at bounding box center [67, 120] width 68 height 16
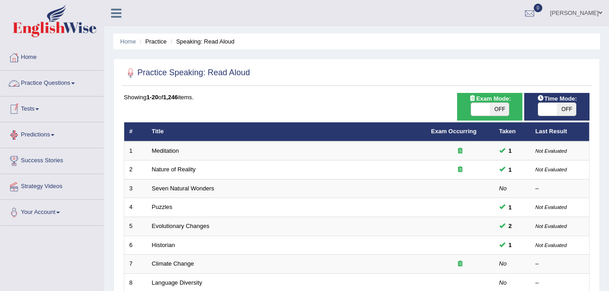
click at [41, 83] on link "Practice Questions" at bounding box center [51, 82] width 103 height 23
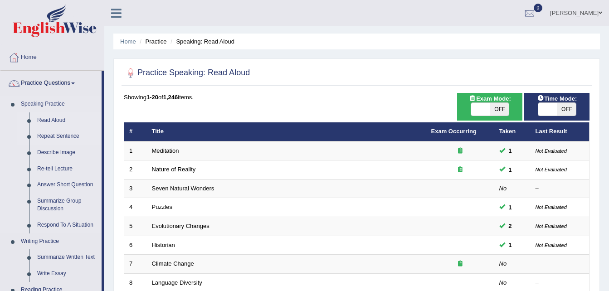
click at [51, 136] on link "Repeat Sentence" at bounding box center [67, 136] width 68 height 16
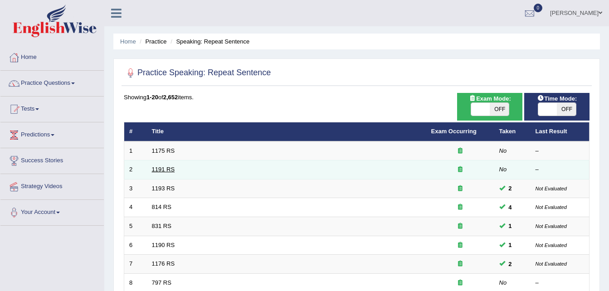
click at [161, 172] on link "1191 RS" at bounding box center [163, 169] width 23 height 7
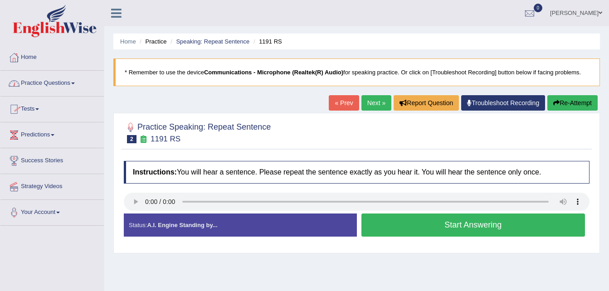
click at [38, 85] on link "Practice Questions" at bounding box center [51, 82] width 103 height 23
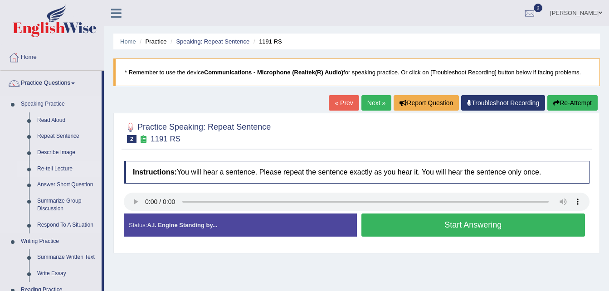
click at [51, 168] on link "Re-tell Lecture" at bounding box center [67, 169] width 68 height 16
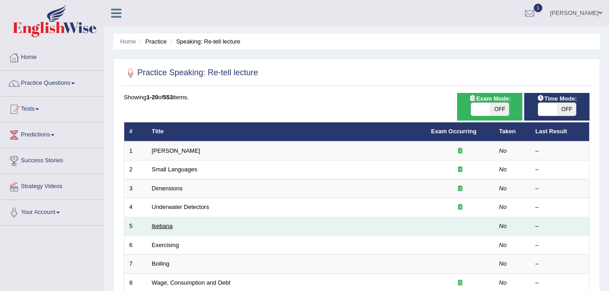
click at [157, 224] on link "Ikebana" at bounding box center [162, 226] width 21 height 7
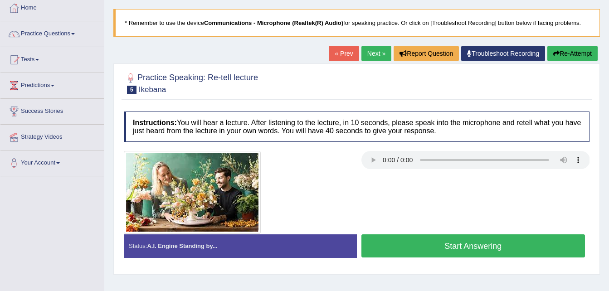
scroll to position [50, 0]
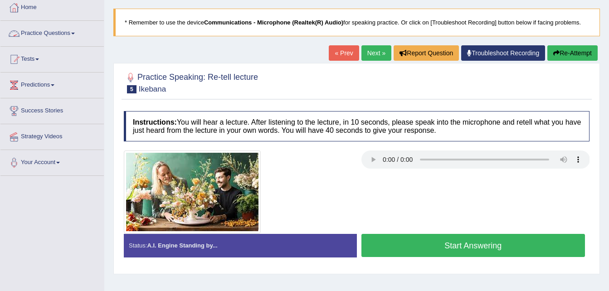
click at [44, 30] on link "Practice Questions" at bounding box center [51, 32] width 103 height 23
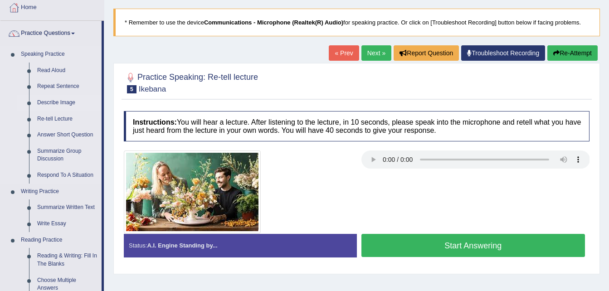
click at [45, 102] on link "Describe Image" at bounding box center [67, 103] width 68 height 16
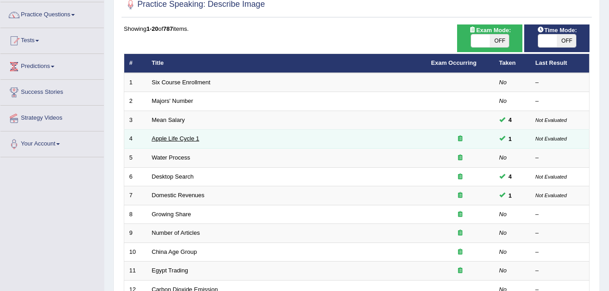
scroll to position [75, 0]
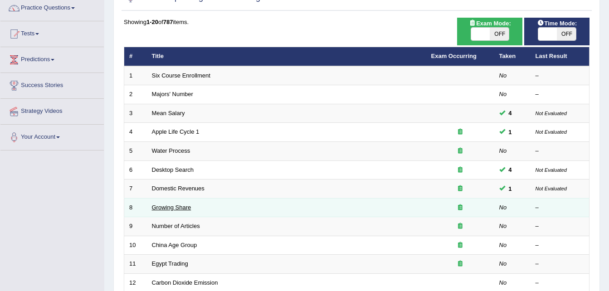
click at [167, 208] on link "Growing Share" at bounding box center [171, 207] width 39 height 7
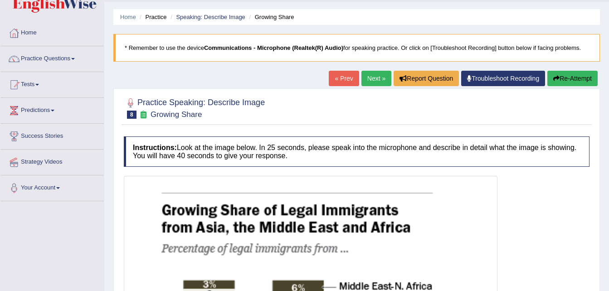
scroll to position [24, 0]
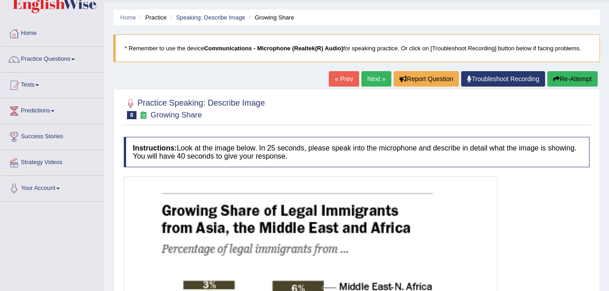
click at [374, 83] on link "Next »" at bounding box center [376, 78] width 30 height 15
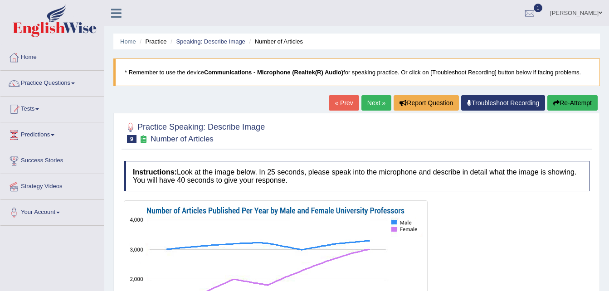
click at [44, 82] on link "Practice Questions" at bounding box center [51, 82] width 103 height 23
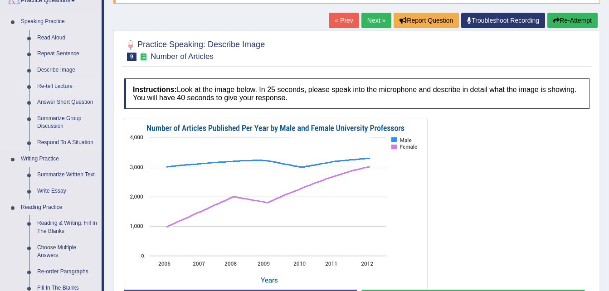
scroll to position [83, 0]
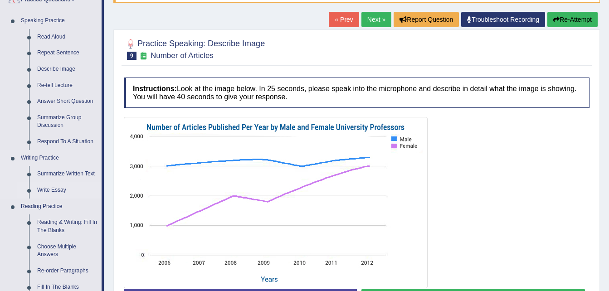
click at [50, 187] on link "Write Essay" at bounding box center [67, 190] width 68 height 16
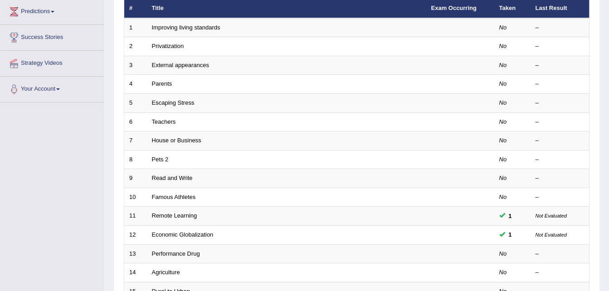
scroll to position [124, 0]
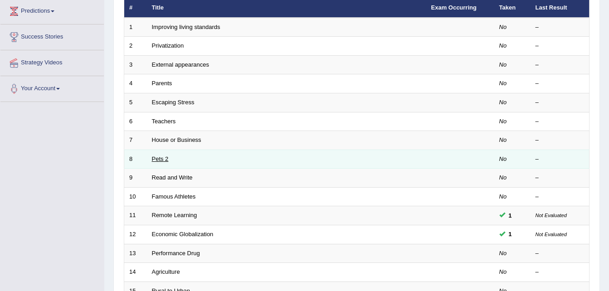
click at [165, 159] on link "Pets 2" at bounding box center [160, 159] width 17 height 7
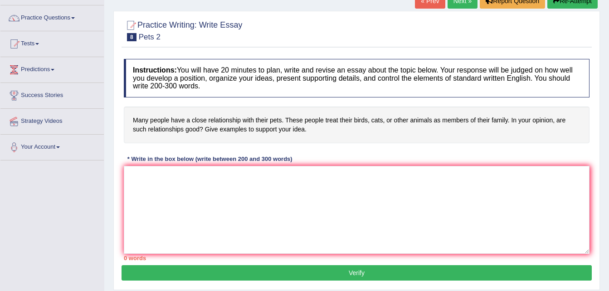
scroll to position [66, 0]
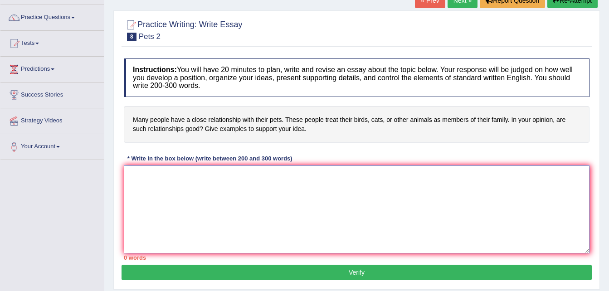
click at [127, 174] on textarea at bounding box center [357, 210] width 466 height 88
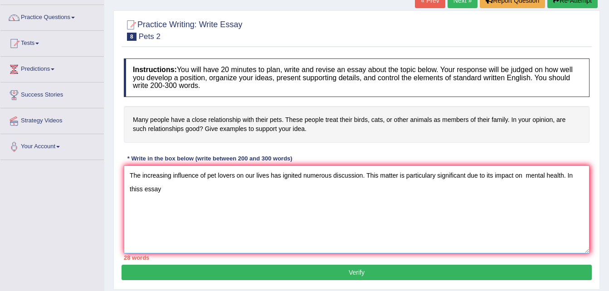
click at [142, 189] on textarea "The increasing influence of pet lovers on our lives has ignited numerous discus…" at bounding box center [357, 210] width 466 height 88
click at [158, 189] on textarea "The increasing influence of pet lovers on our lives has ignited numerous discus…" at bounding box center [357, 210] width 466 height 88
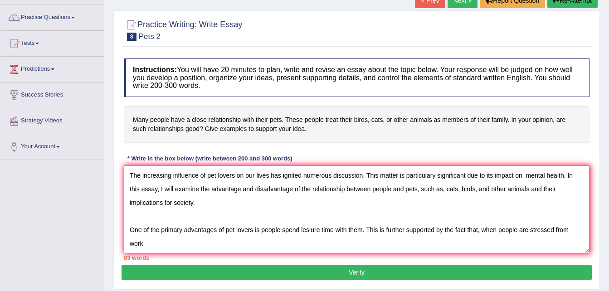
click at [259, 229] on textarea "The increasing influence of pet lovers on our lives has ignited numerous discus…" at bounding box center [357, 210] width 466 height 88
click at [145, 244] on textarea "The increasing influence of pet lovers on our lives has ignited numerous discus…" at bounding box center [357, 210] width 466 height 88
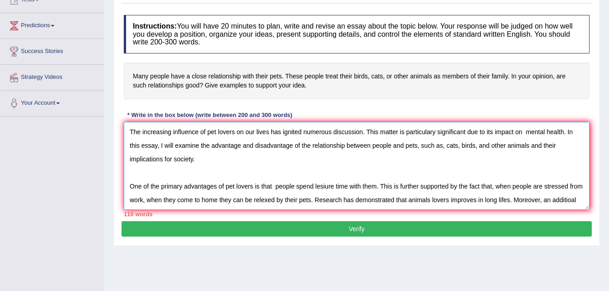
scroll to position [8, 0]
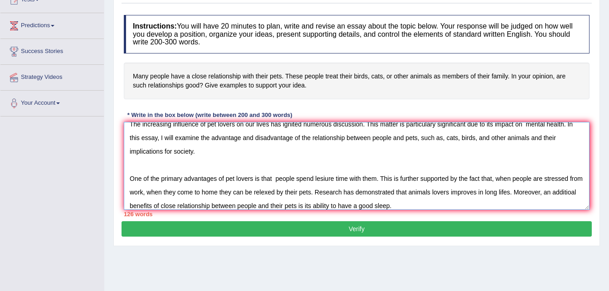
type textarea "The increasing influence of pet lovers on our lives has ignited numerous discus…"
click at [8, 201] on div "Toggle navigation Home Practice Questions Speaking Practice Read Aloud Repeat S…" at bounding box center [304, 127] width 609 height 472
click at [73, 186] on div "Toggle navigation Home Practice Questions Speaking Practice Read Aloud Repeat S…" at bounding box center [304, 127] width 609 height 472
